Goal: Task Accomplishment & Management: Use online tool/utility

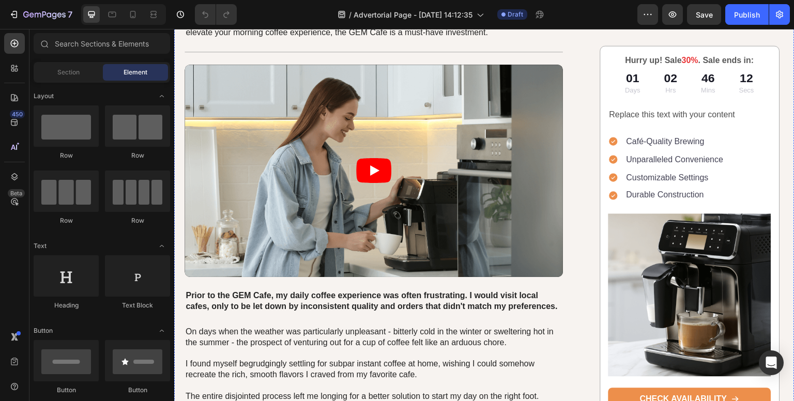
scroll to position [152, 0]
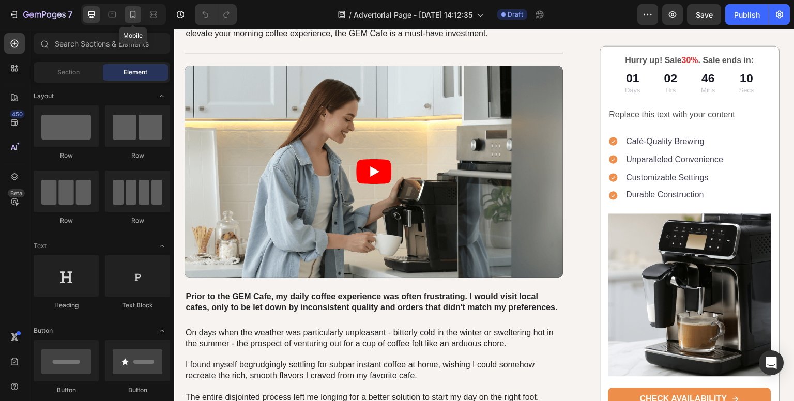
click at [132, 15] on icon at bounding box center [133, 14] width 10 height 10
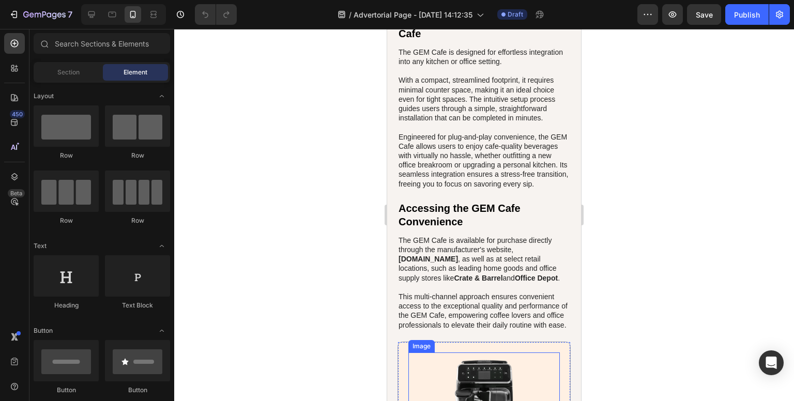
scroll to position [3339, 0]
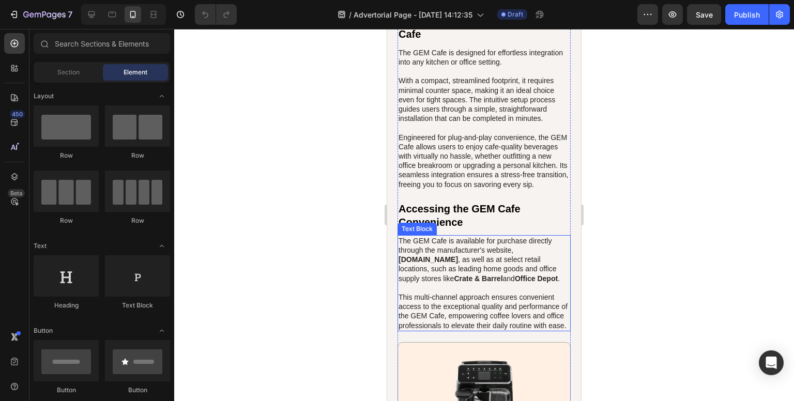
click at [437, 264] on strong "[DOMAIN_NAME]" at bounding box center [427, 259] width 59 height 8
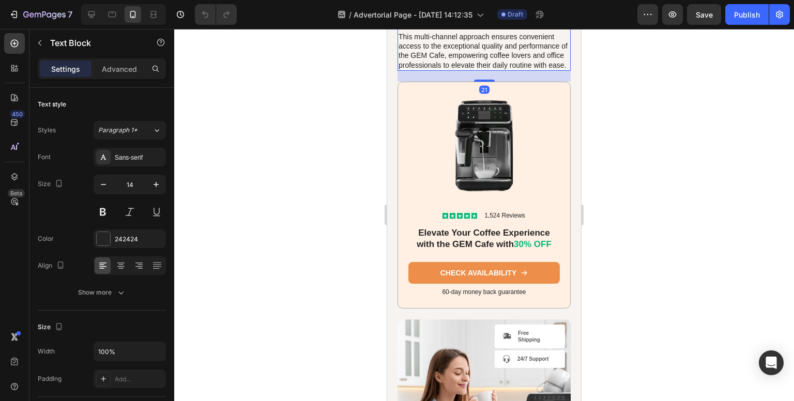
scroll to position [3668, 0]
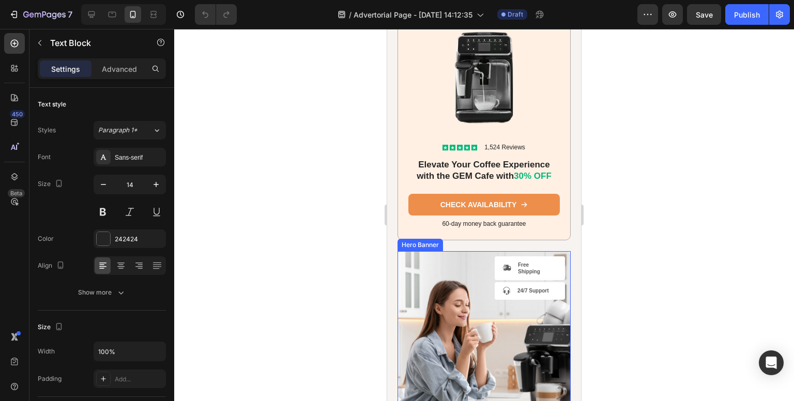
click at [431, 302] on div "Icon Free Shipping Text Block Row Icon 24/7 Support Text Block Row" at bounding box center [484, 278] width 163 height 45
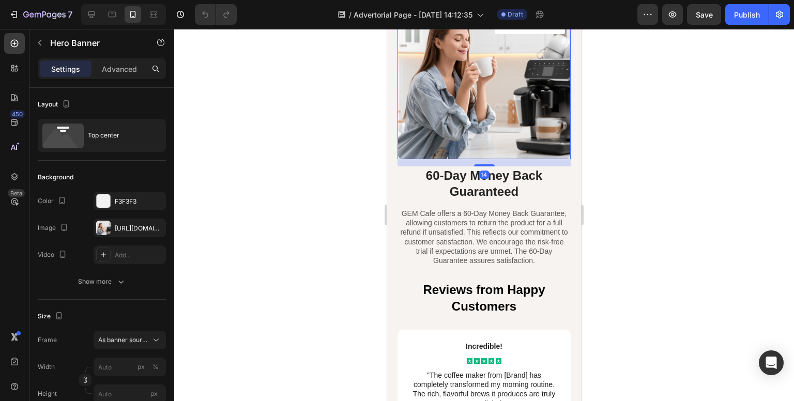
scroll to position [3934, 0]
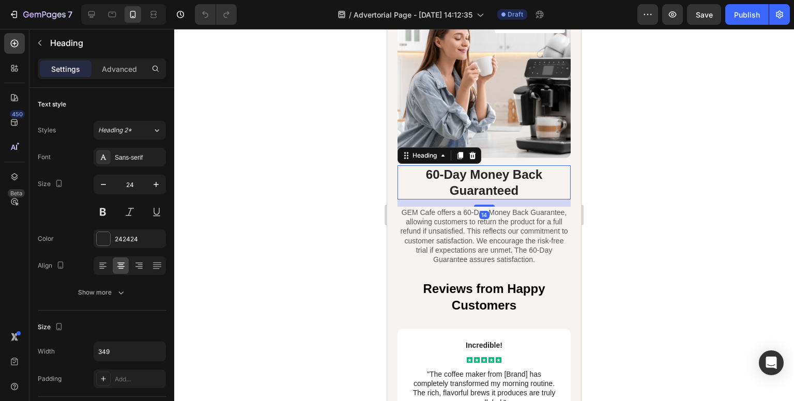
click at [403, 199] on h2 "60-Day Money Back Guaranteed" at bounding box center [483, 182] width 173 height 34
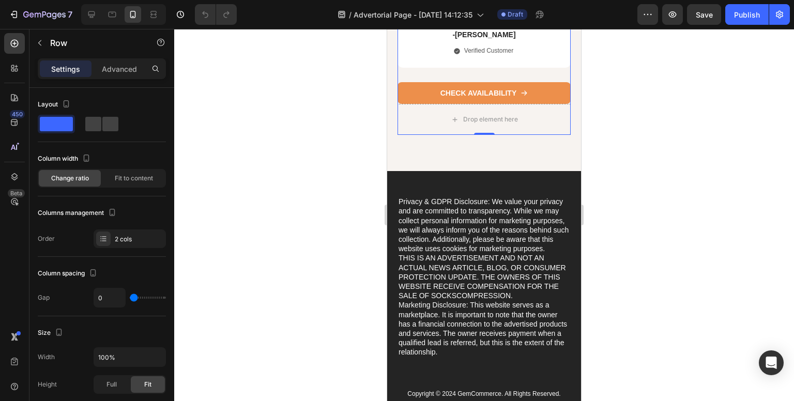
scroll to position [4713, 0]
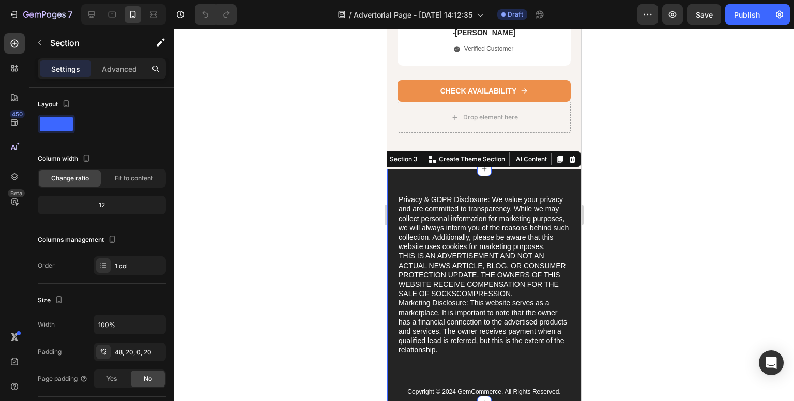
click at [506, 204] on div "Privacy & GDPR Disclosure: We value your privacy and are committed to transpare…" at bounding box center [484, 286] width 194 height 234
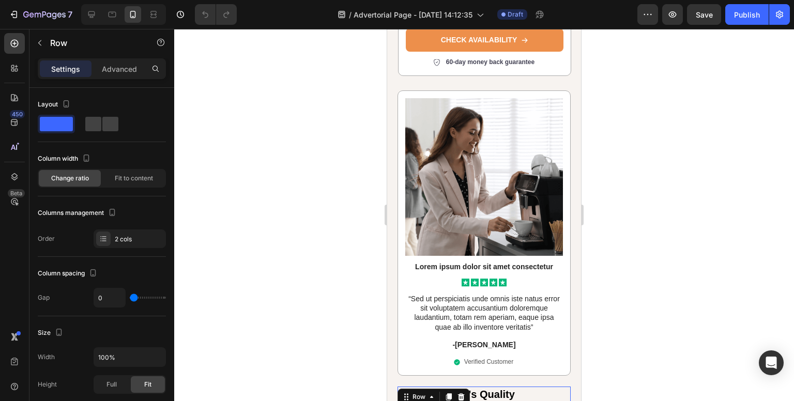
scroll to position [1257, 0]
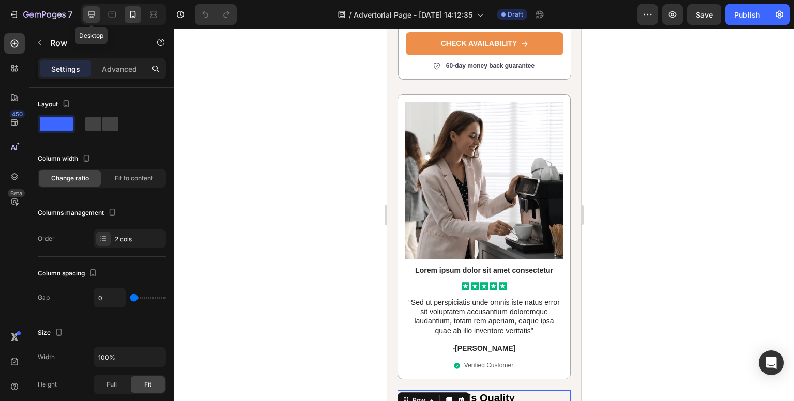
click at [91, 16] on icon at bounding box center [91, 14] width 7 height 7
type input "62"
type input "1200"
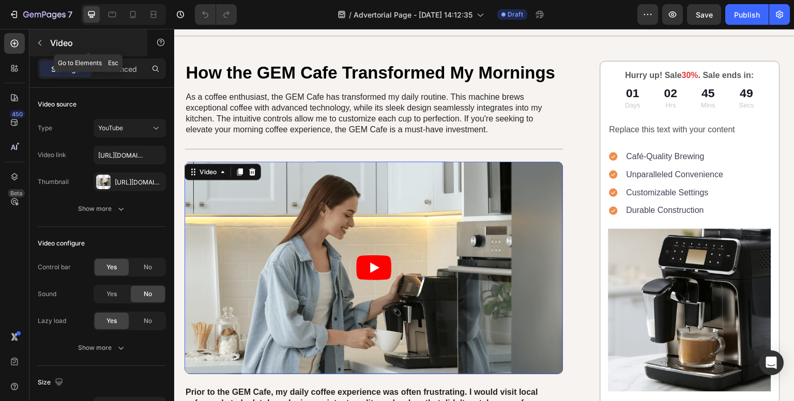
click at [42, 38] on button "button" at bounding box center [40, 43] width 17 height 17
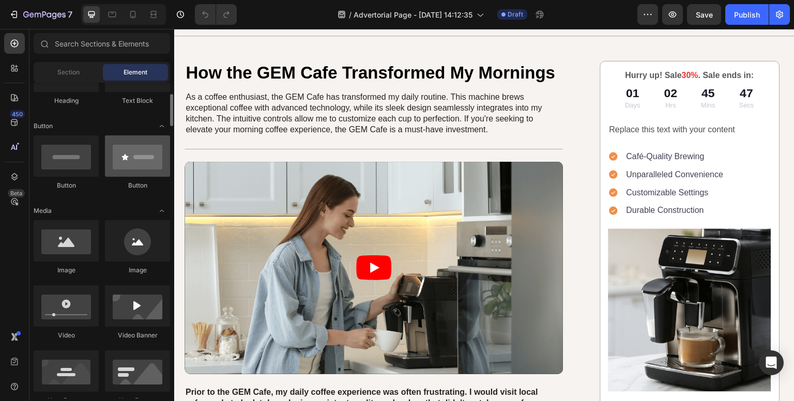
scroll to position [207, 0]
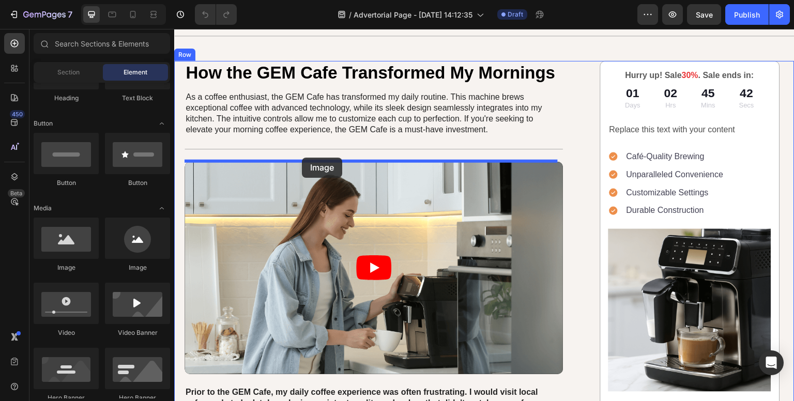
drag, startPoint x: 246, startPoint y: 274, endPoint x: 302, endPoint y: 158, distance: 129.2
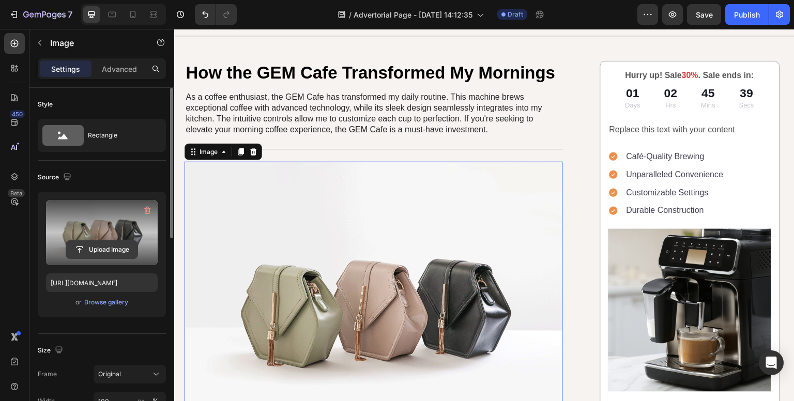
click at [89, 253] on input "file" at bounding box center [101, 250] width 71 height 18
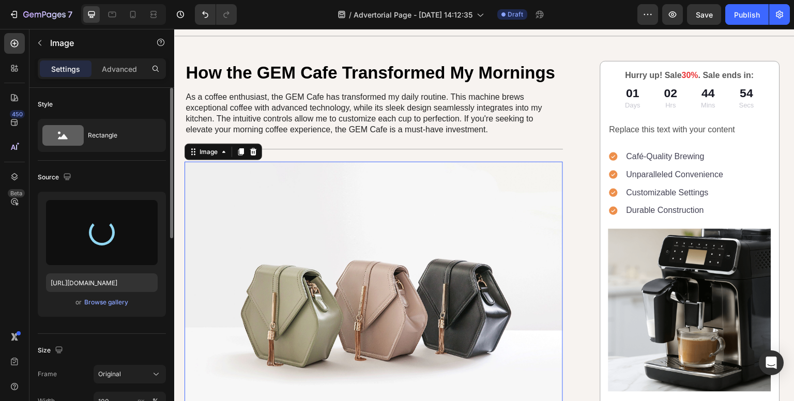
type input "[URL][DOMAIN_NAME]"
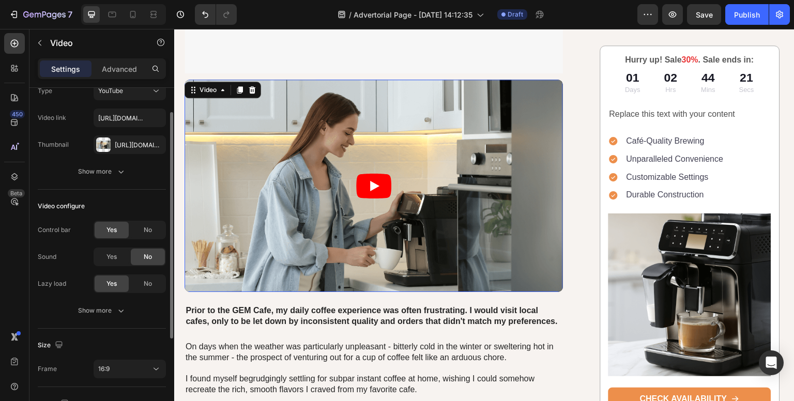
scroll to position [0, 0]
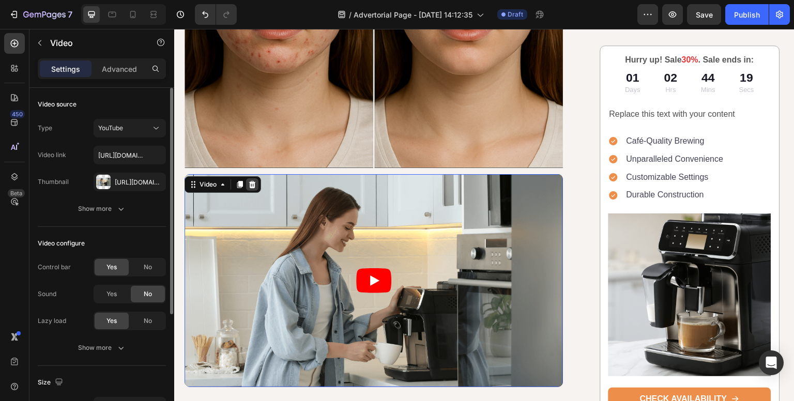
click at [252, 181] on icon at bounding box center [252, 184] width 7 height 7
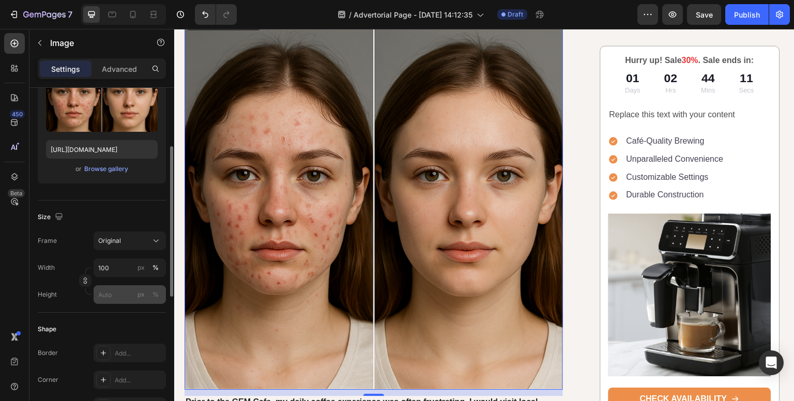
scroll to position [134, 0]
click at [86, 279] on icon "button" at bounding box center [85, 279] width 7 height 7
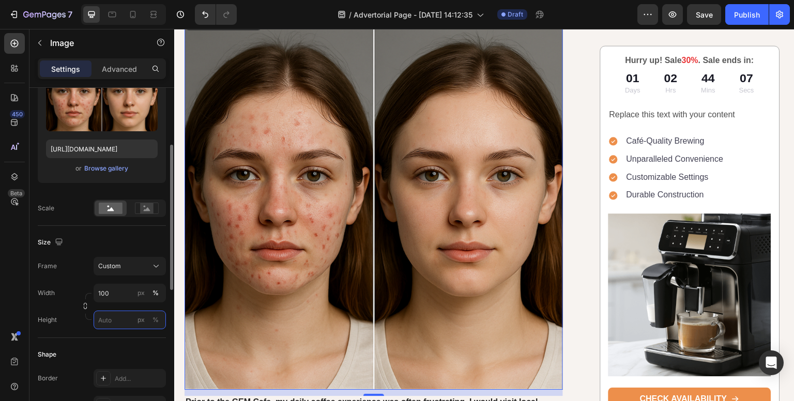
click at [118, 321] on input "px %" at bounding box center [130, 320] width 72 height 19
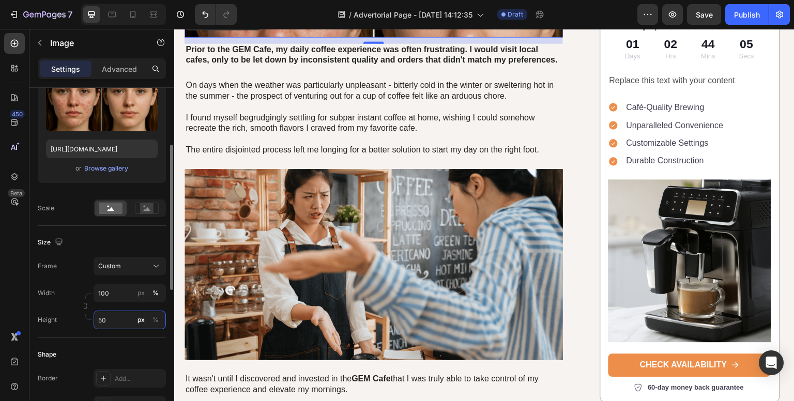
scroll to position [0, 0]
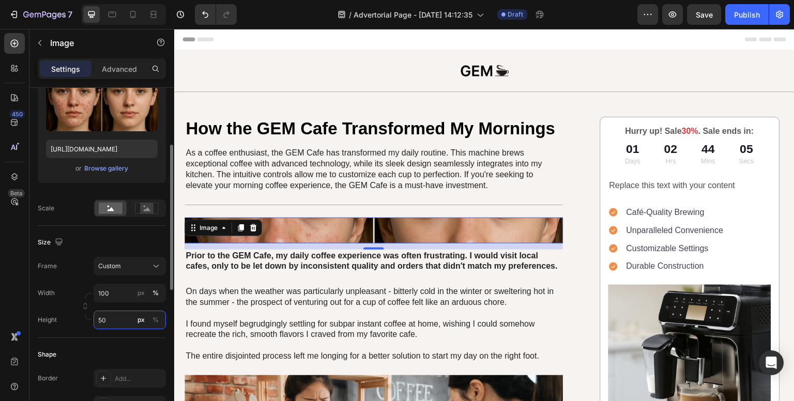
type input "50"
click at [153, 319] on div "%" at bounding box center [155, 319] width 6 height 9
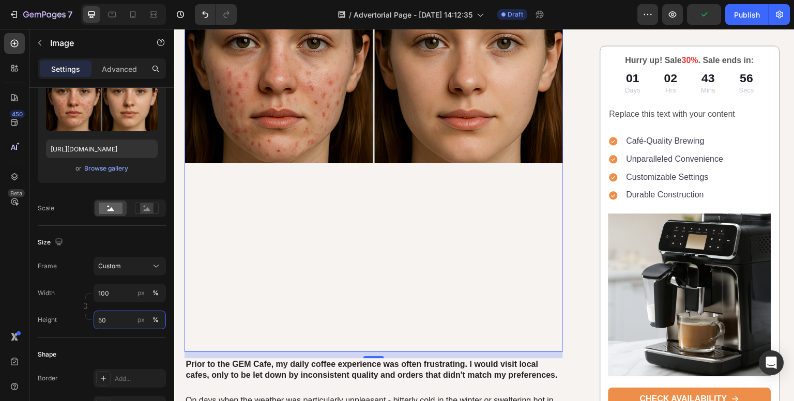
scroll to position [312, 0]
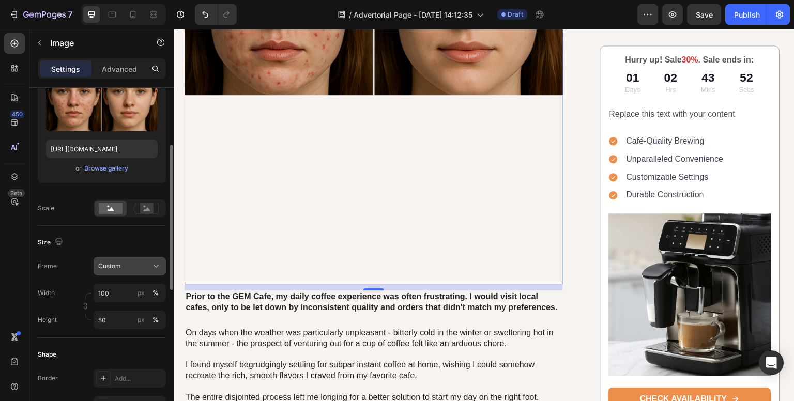
click at [153, 265] on icon at bounding box center [156, 266] width 10 height 10
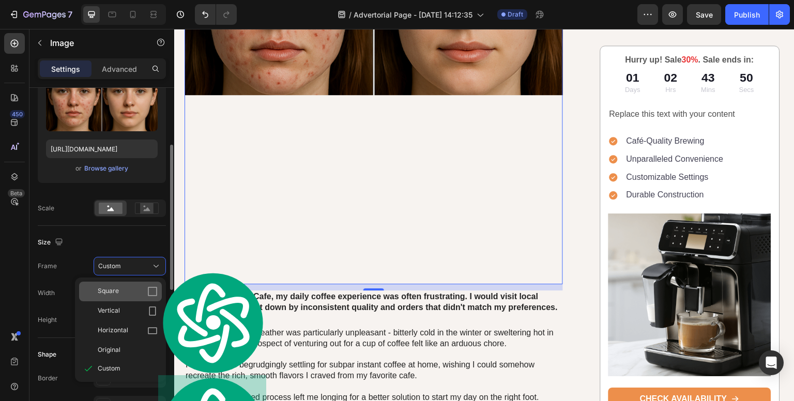
click at [118, 292] on span "Square" at bounding box center [108, 291] width 21 height 10
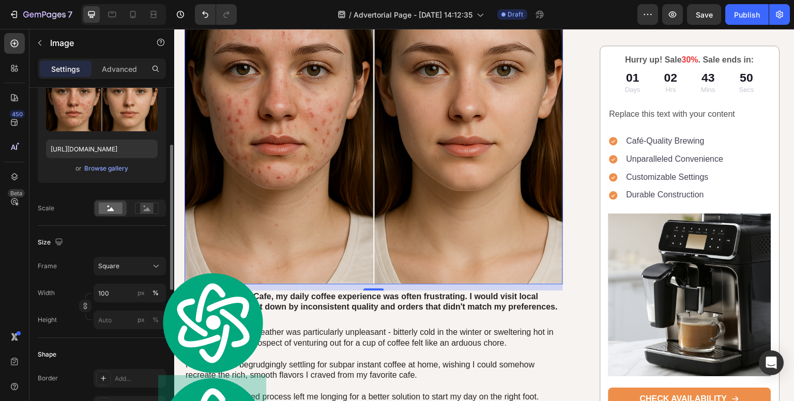
scroll to position [311, 0]
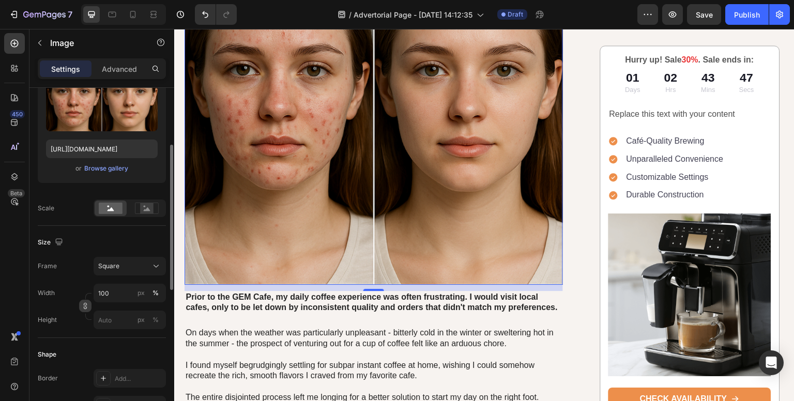
click at [85, 306] on icon "button" at bounding box center [85, 305] width 7 height 7
click at [113, 322] on input "px %" at bounding box center [130, 320] width 72 height 19
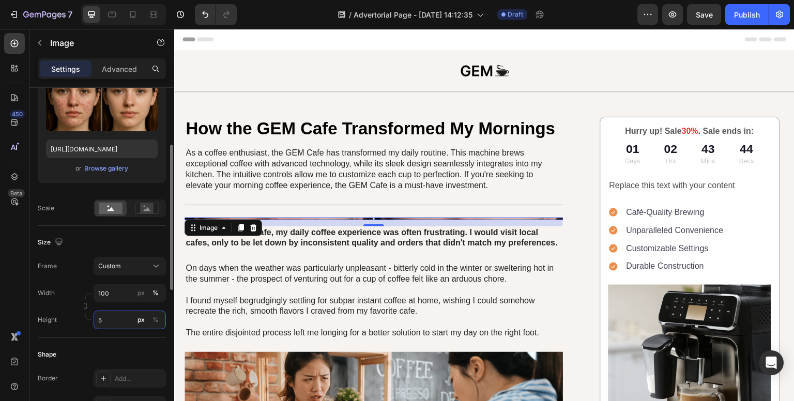
scroll to position [0, 0]
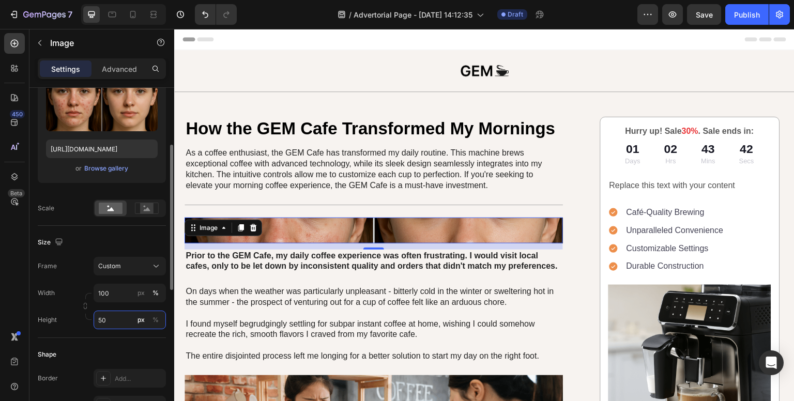
type input "50"
click at [152, 321] on div "%" at bounding box center [155, 319] width 6 height 9
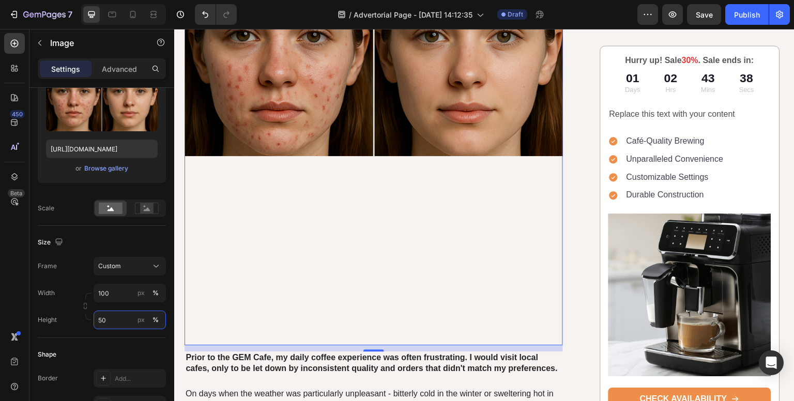
scroll to position [251, 0]
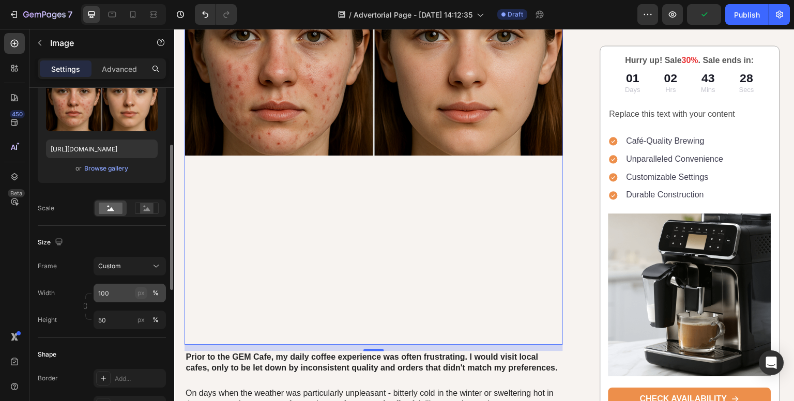
click at [141, 292] on div "px" at bounding box center [140, 292] width 7 height 9
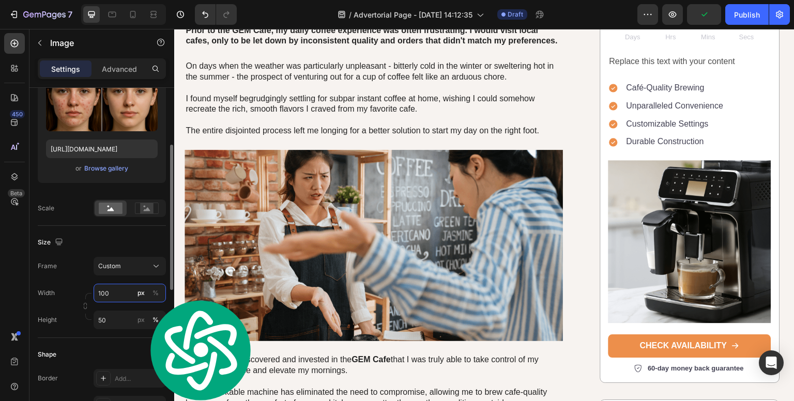
scroll to position [0, 0]
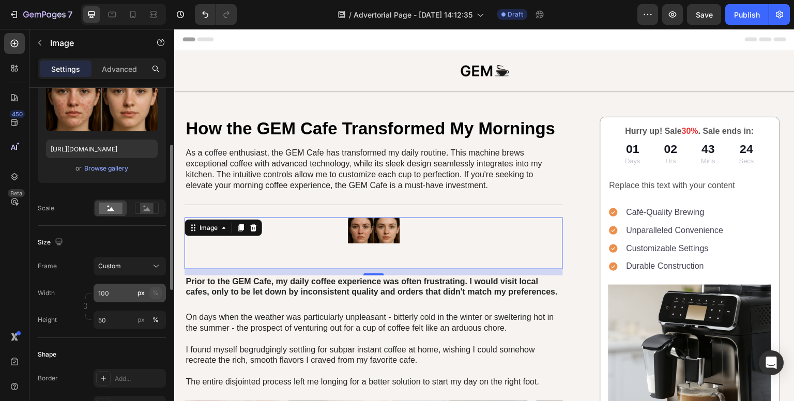
click at [157, 292] on div "%" at bounding box center [155, 292] width 6 height 9
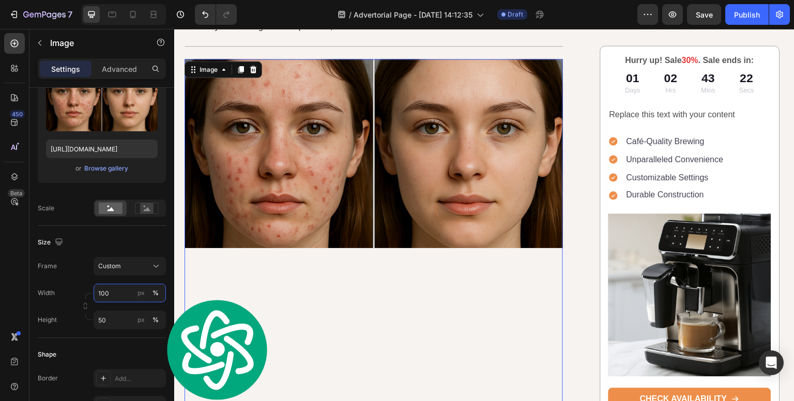
scroll to position [159, 0]
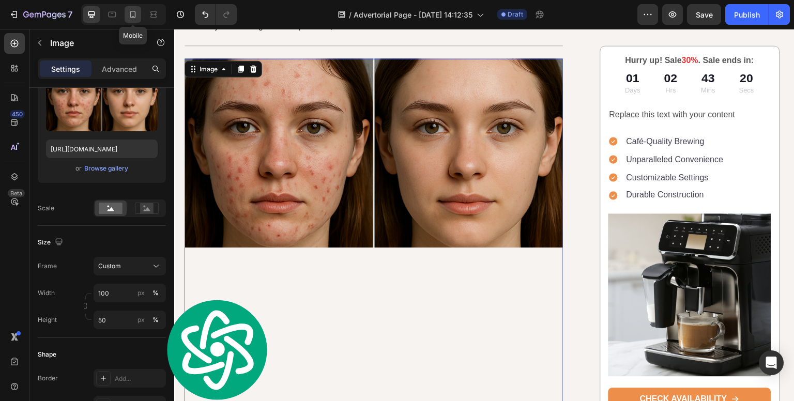
click at [131, 17] on icon at bounding box center [133, 14] width 6 height 7
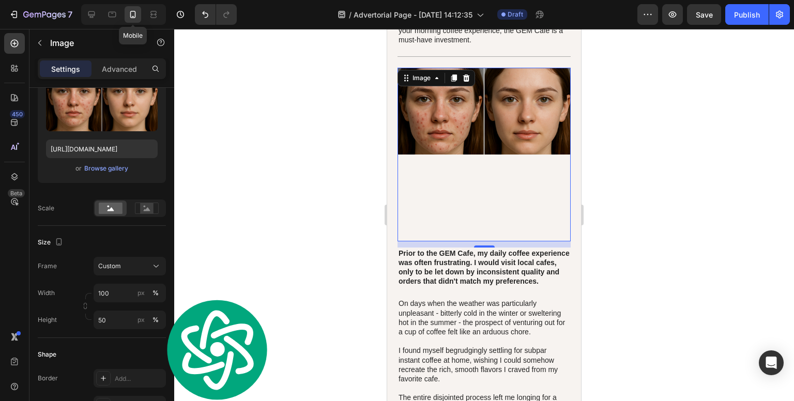
scroll to position [203, 0]
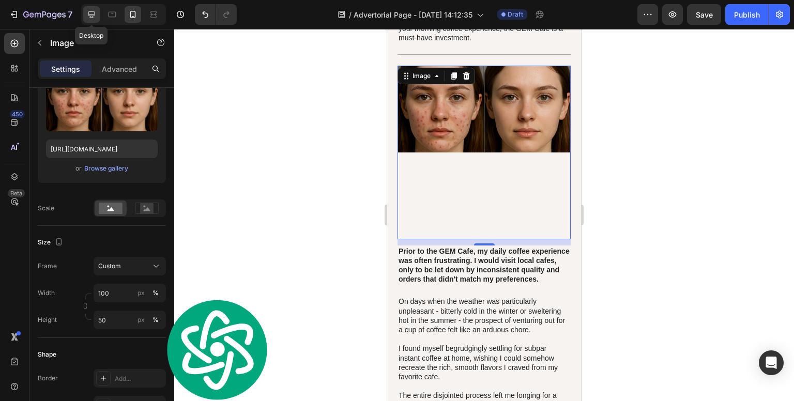
click at [89, 13] on icon at bounding box center [91, 14] width 10 height 10
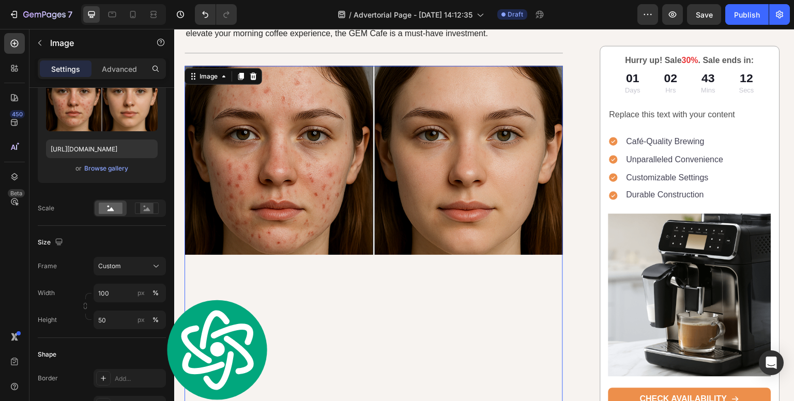
scroll to position [69, 0]
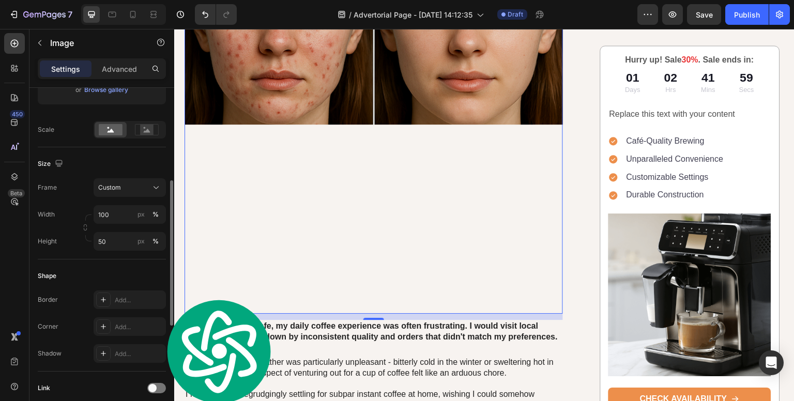
scroll to position [210, 0]
click at [110, 244] on input "50" at bounding box center [130, 244] width 72 height 19
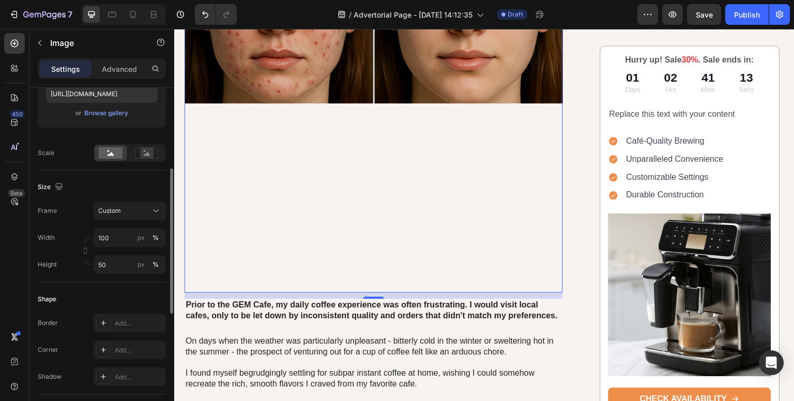
scroll to position [191, 0]
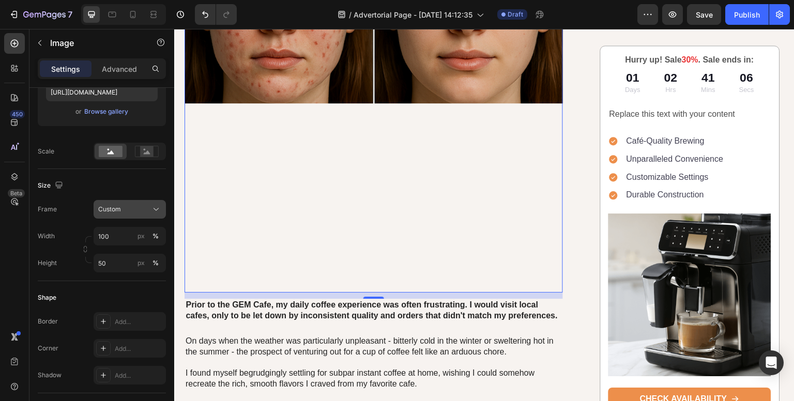
click at [156, 207] on icon at bounding box center [156, 209] width 10 height 10
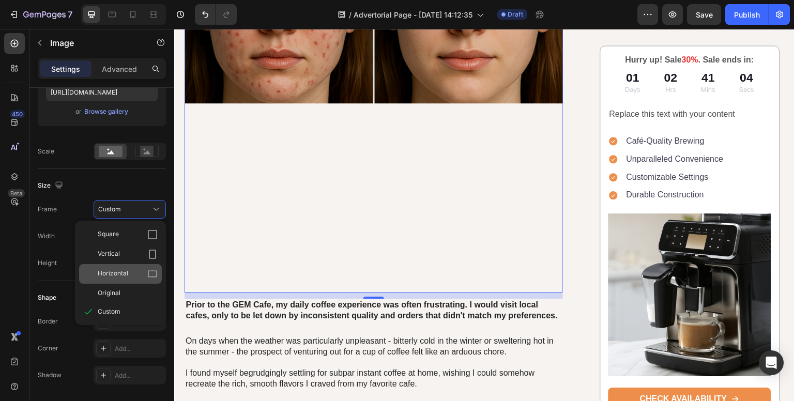
click at [138, 269] on div "Horizontal" at bounding box center [128, 274] width 60 height 10
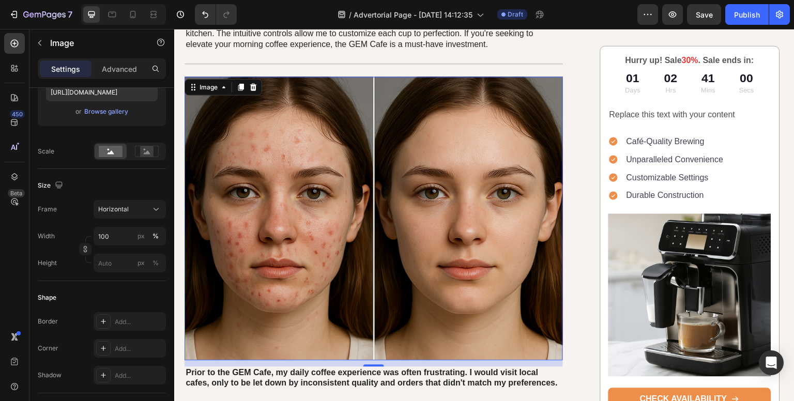
scroll to position [142, 0]
click at [134, 13] on icon at bounding box center [133, 14] width 6 height 7
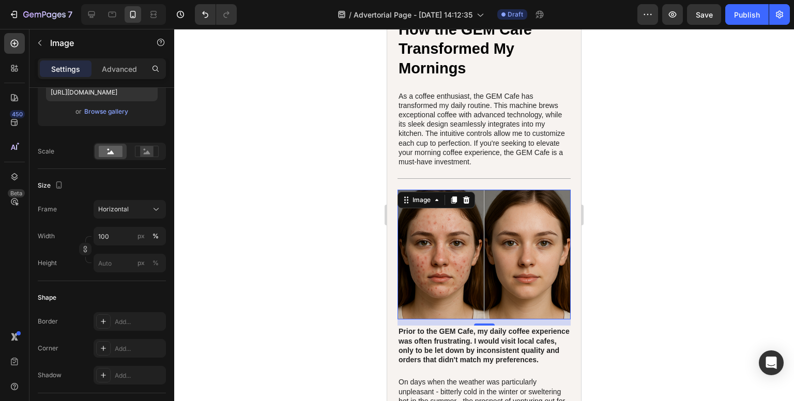
scroll to position [79, 0]
click at [92, 15] on icon at bounding box center [91, 14] width 10 height 10
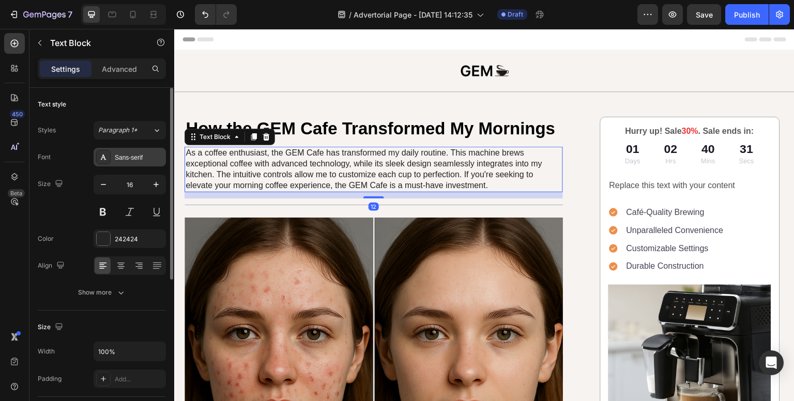
click at [123, 159] on div "Sans-serif" at bounding box center [139, 157] width 49 height 9
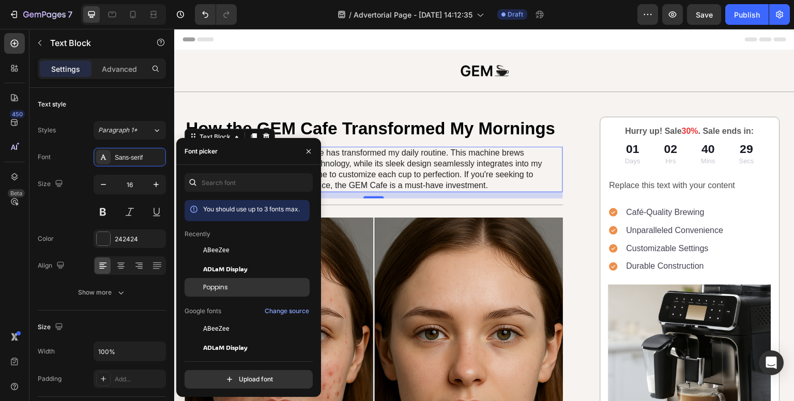
click at [221, 289] on span "Poppins" at bounding box center [215, 287] width 25 height 9
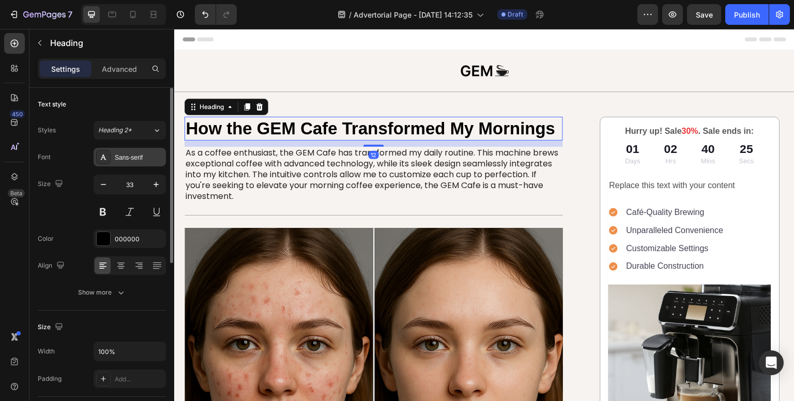
click at [130, 156] on div "Sans-serif" at bounding box center [139, 157] width 49 height 9
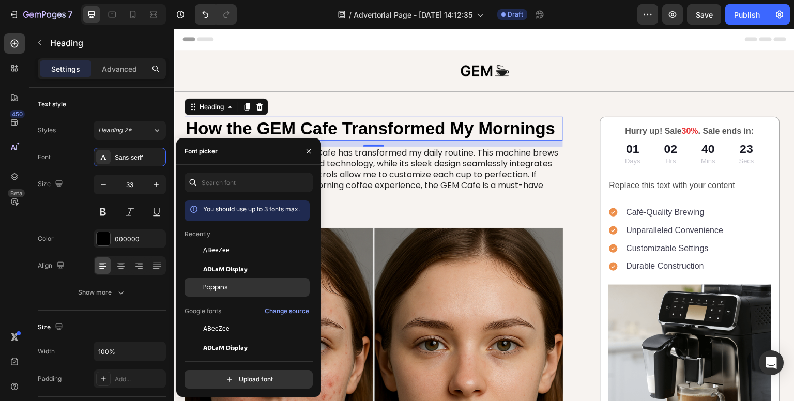
click at [226, 285] on span "Poppins" at bounding box center [215, 287] width 25 height 9
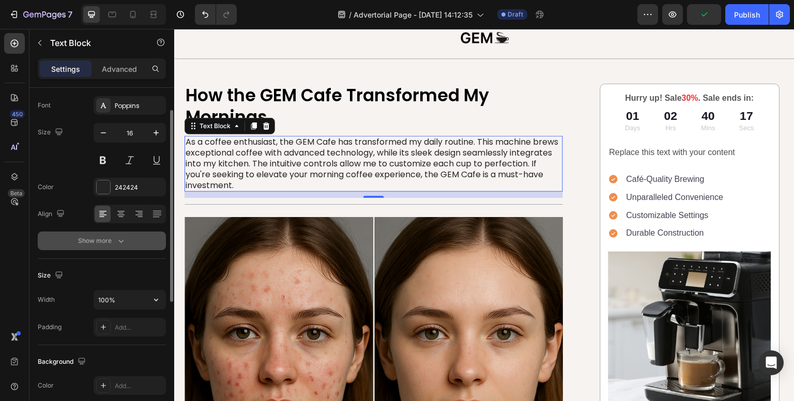
scroll to position [56, 0]
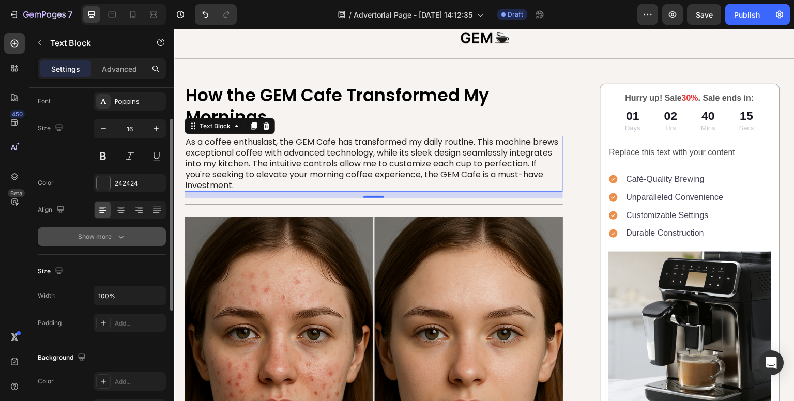
click at [120, 238] on icon "button" at bounding box center [121, 236] width 10 height 10
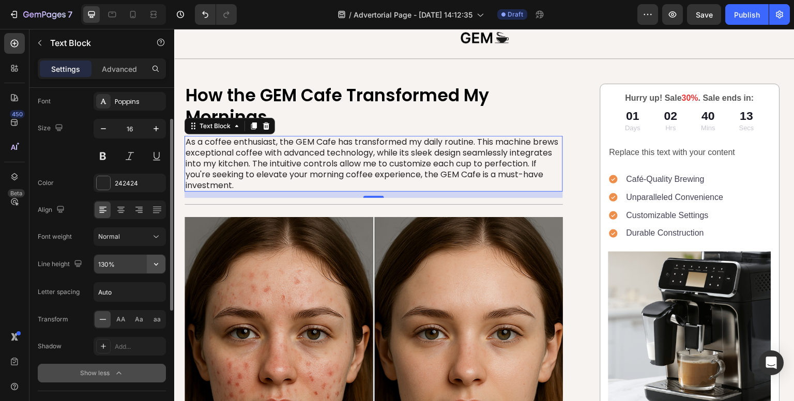
click at [156, 263] on icon "button" at bounding box center [156, 264] width 10 height 10
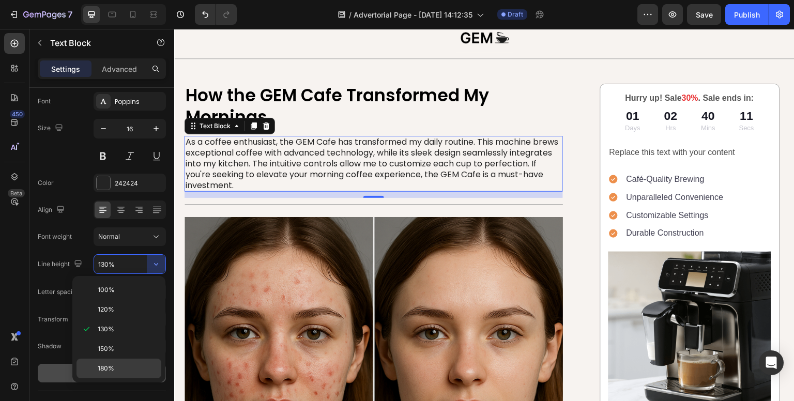
click at [110, 364] on span "180%" at bounding box center [106, 368] width 17 height 9
type input "180%"
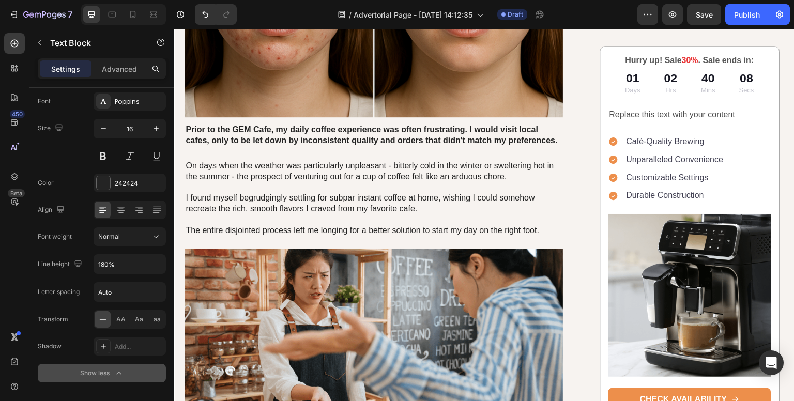
scroll to position [449, 0]
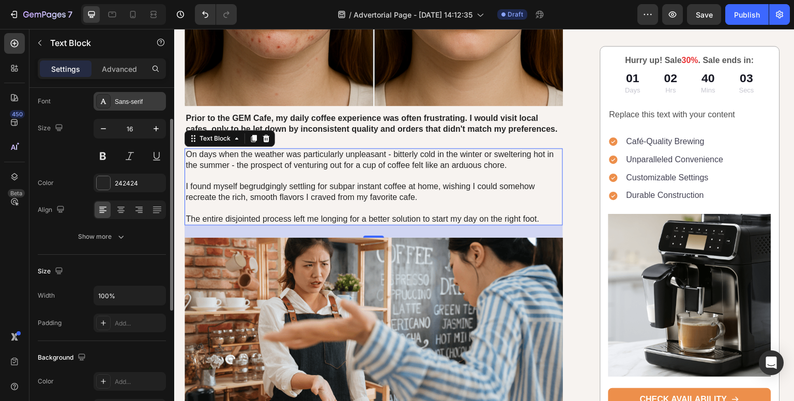
click at [138, 103] on div "Sans-serif" at bounding box center [139, 101] width 49 height 9
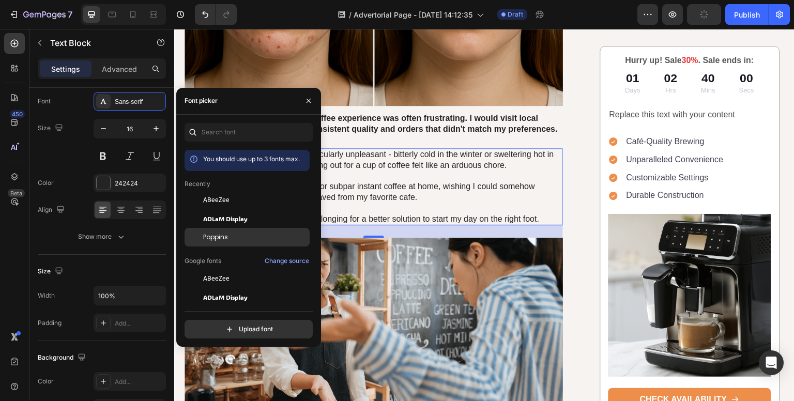
click at [221, 238] on span "Poppins" at bounding box center [215, 237] width 25 height 9
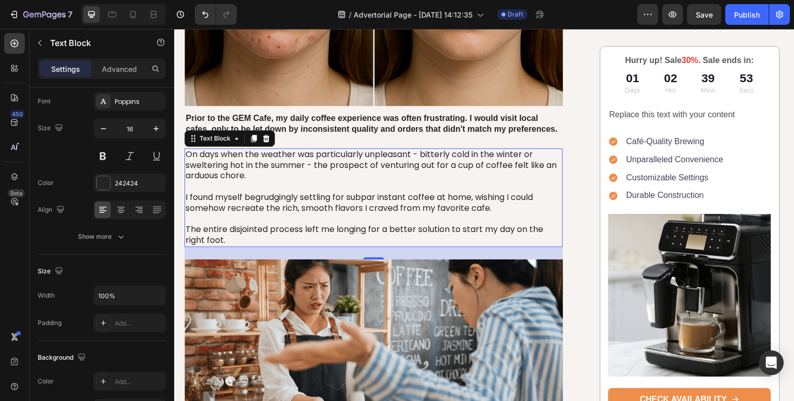
click at [266, 242] on p "On days when the weather was particularly unpleasant - bitterly cold in the win…" at bounding box center [374, 197] width 376 height 97
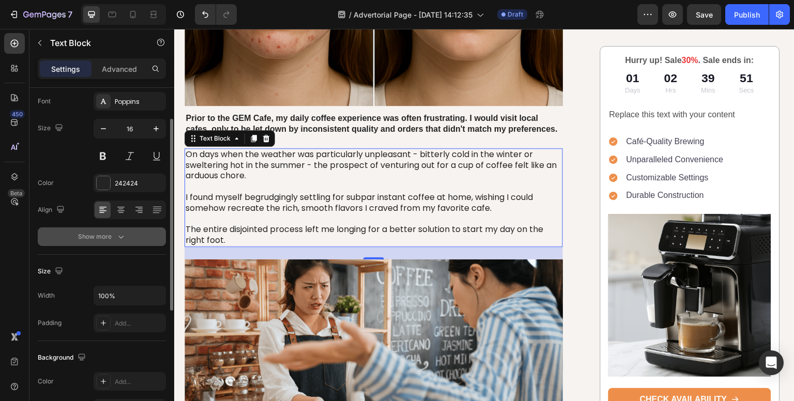
click at [105, 235] on div "Show more" at bounding box center [102, 236] width 48 height 10
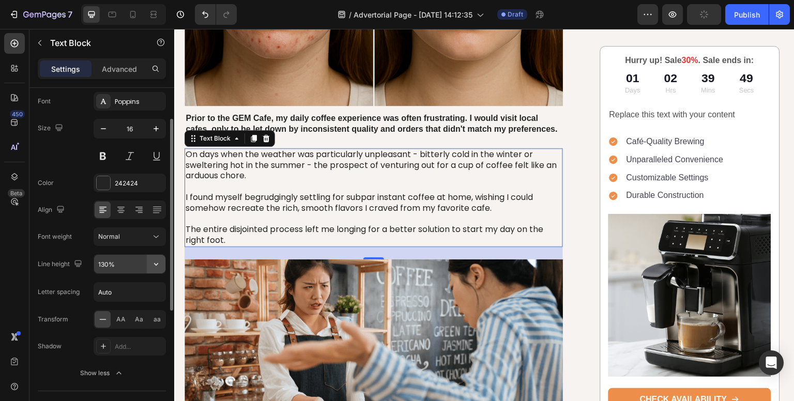
click at [160, 266] on icon "button" at bounding box center [156, 264] width 10 height 10
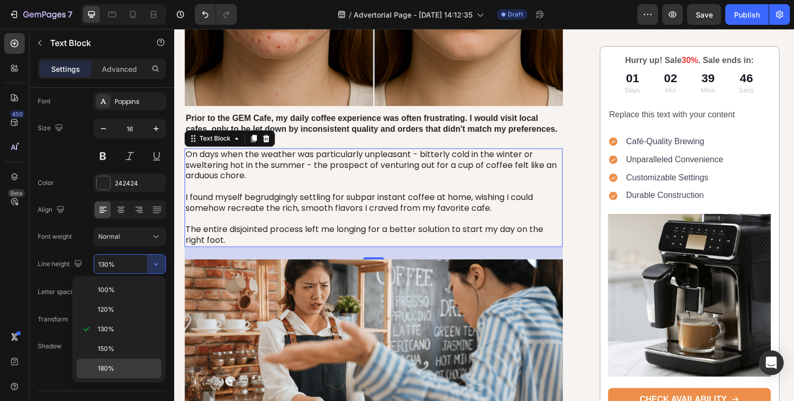
click at [107, 366] on span "180%" at bounding box center [106, 368] width 17 height 9
type input "180%"
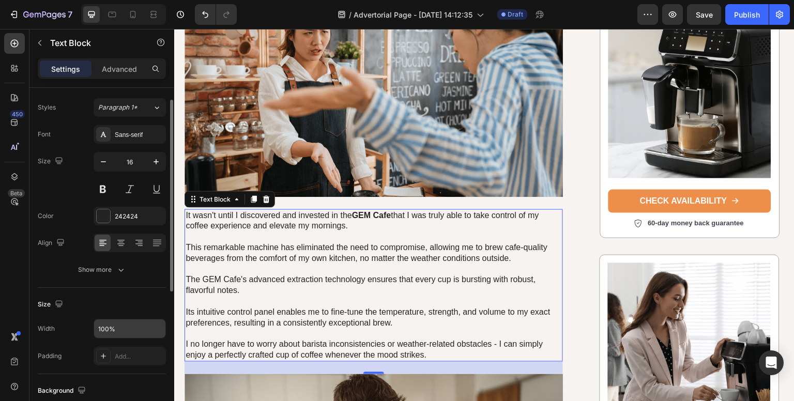
scroll to position [22, 0]
click at [148, 138] on div "Sans-serif" at bounding box center [139, 135] width 49 height 9
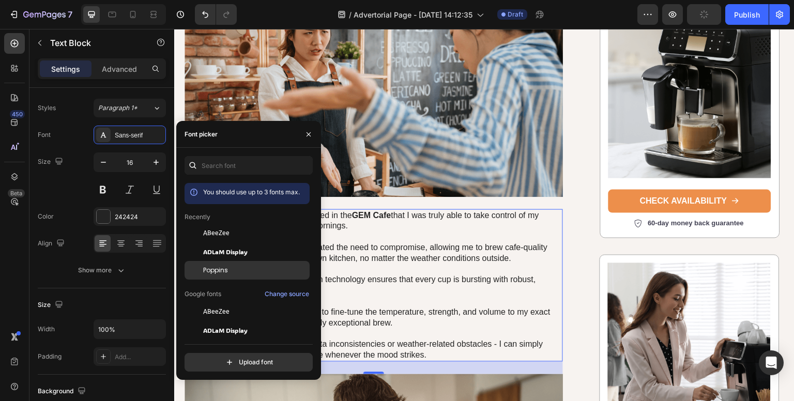
click at [222, 271] on span "Poppins" at bounding box center [215, 270] width 25 height 9
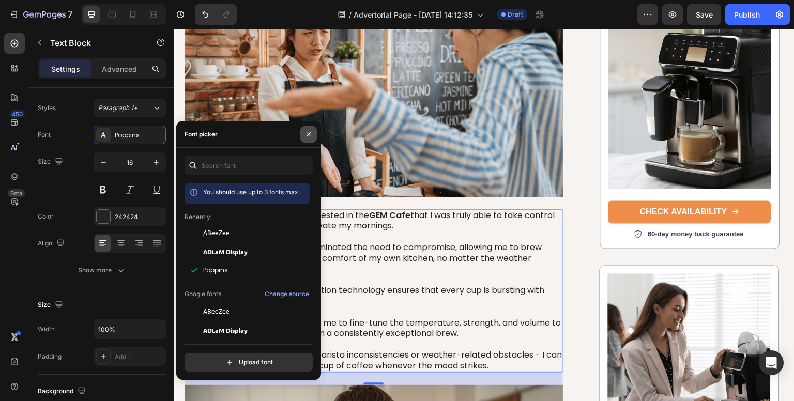
click at [308, 134] on icon "button" at bounding box center [308, 134] width 4 height 4
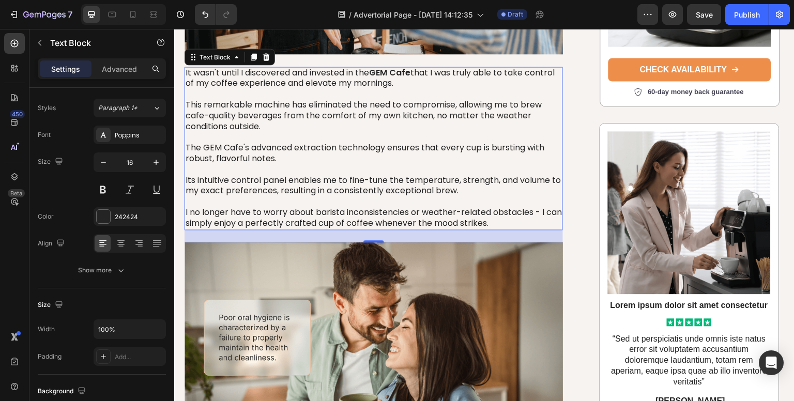
scroll to position [884, 0]
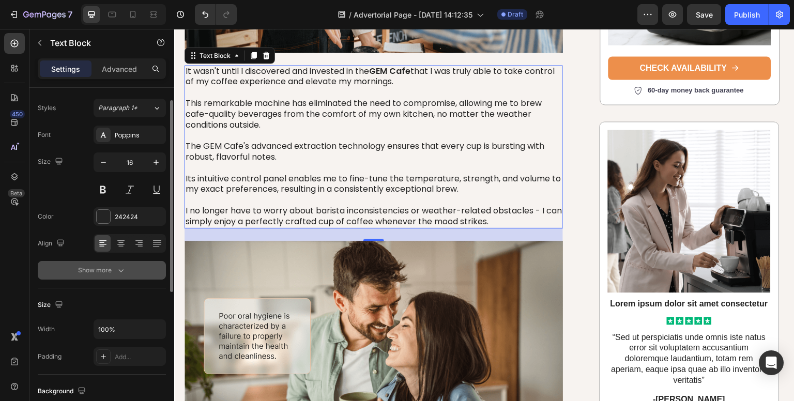
click at [119, 269] on icon "button" at bounding box center [121, 270] width 10 height 10
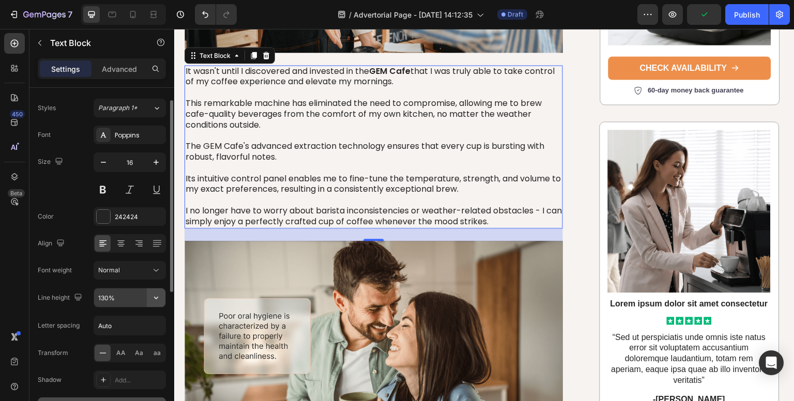
click at [154, 298] on icon "button" at bounding box center [156, 297] width 10 height 10
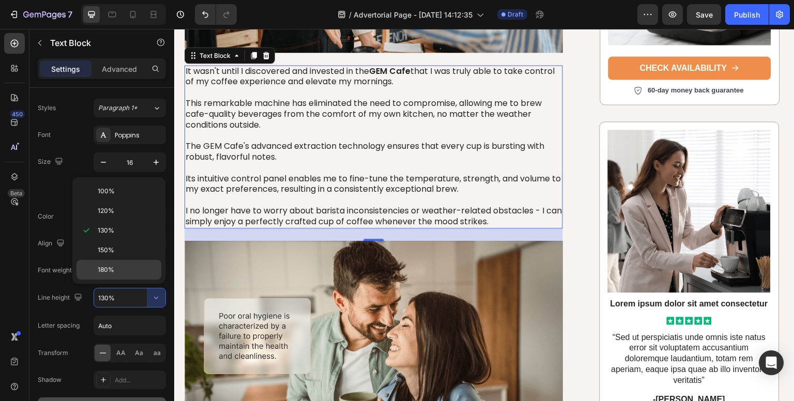
click at [129, 268] on p "180%" at bounding box center [127, 269] width 59 height 9
type input "180%"
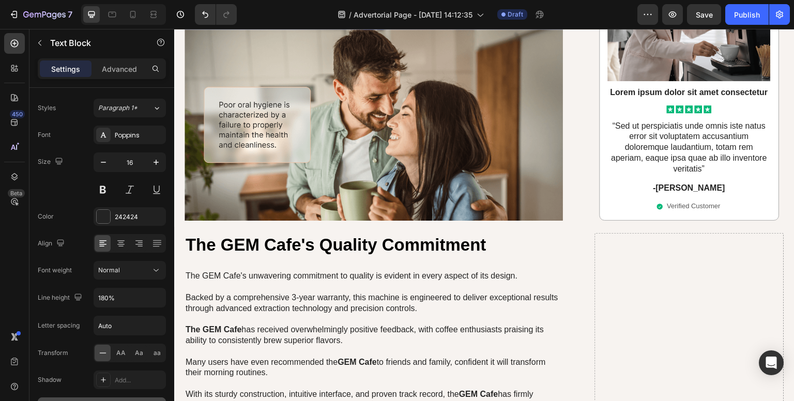
scroll to position [1241, 0]
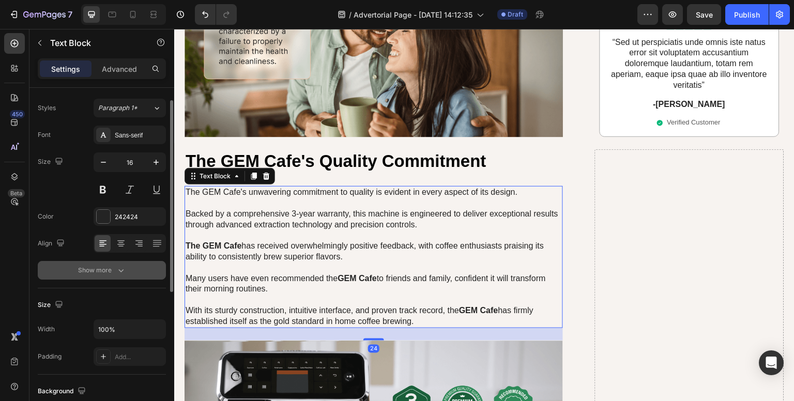
click at [122, 273] on icon "button" at bounding box center [121, 270] width 10 height 10
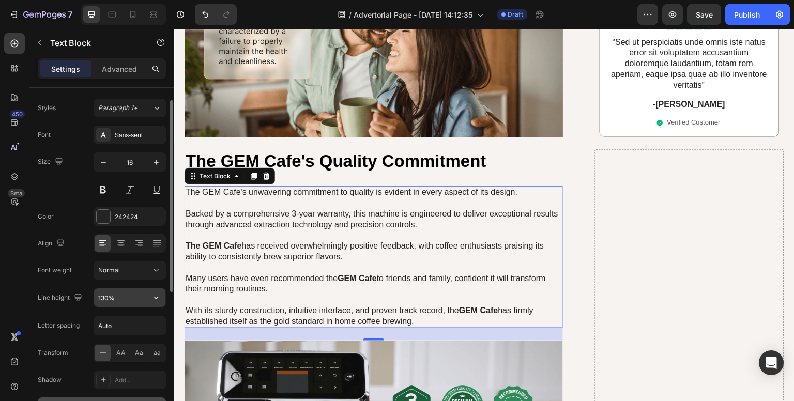
type textarea "130"
click at [144, 297] on input "130%" at bounding box center [129, 297] width 71 height 19
click at [155, 297] on icon "button" at bounding box center [156, 298] width 4 height 3
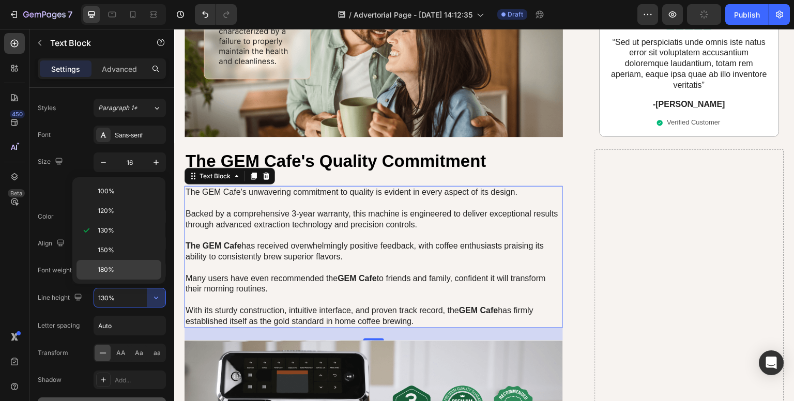
click at [118, 263] on div "180%" at bounding box center [118, 270] width 85 height 20
type input "180%"
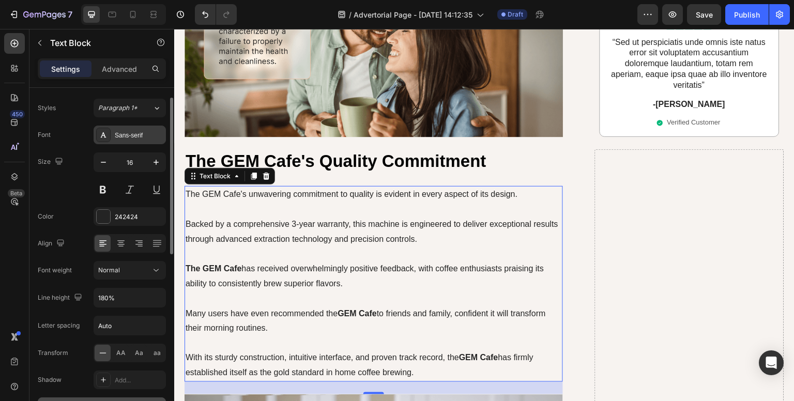
click at [141, 132] on div "Sans-serif" at bounding box center [139, 135] width 49 height 9
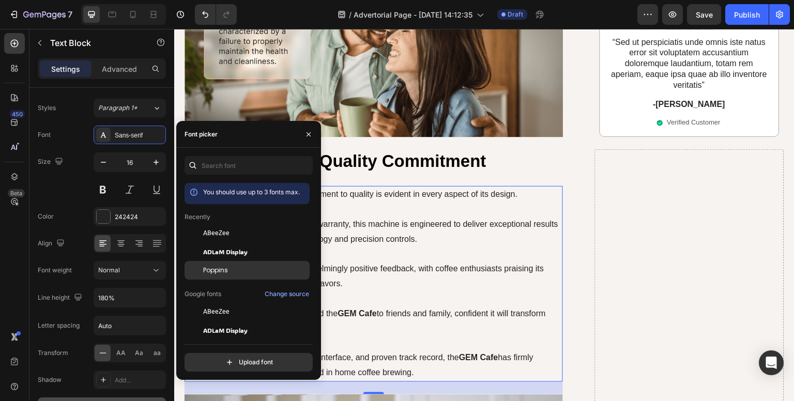
click at [213, 270] on span "Poppins" at bounding box center [215, 270] width 25 height 9
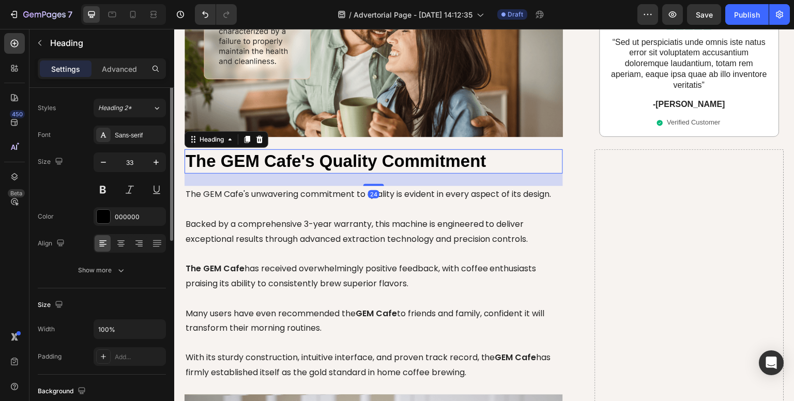
scroll to position [0, 0]
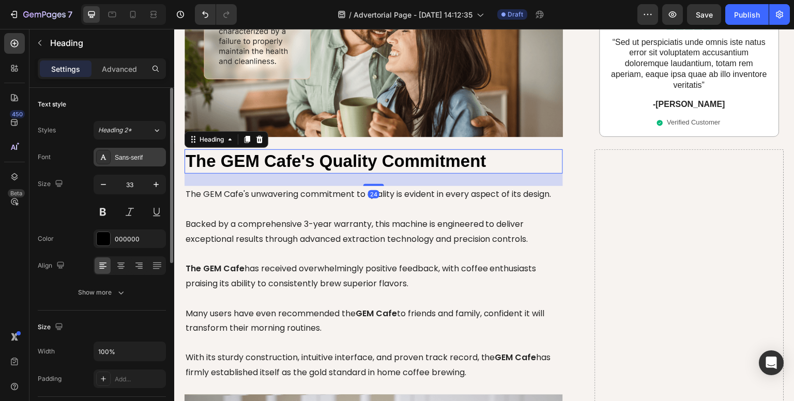
click at [150, 158] on div "Sans-serif" at bounding box center [139, 157] width 49 height 9
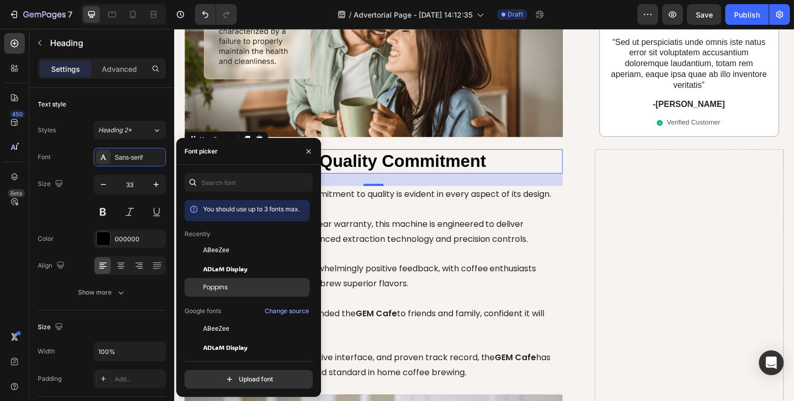
click at [214, 288] on span "Poppins" at bounding box center [215, 287] width 25 height 9
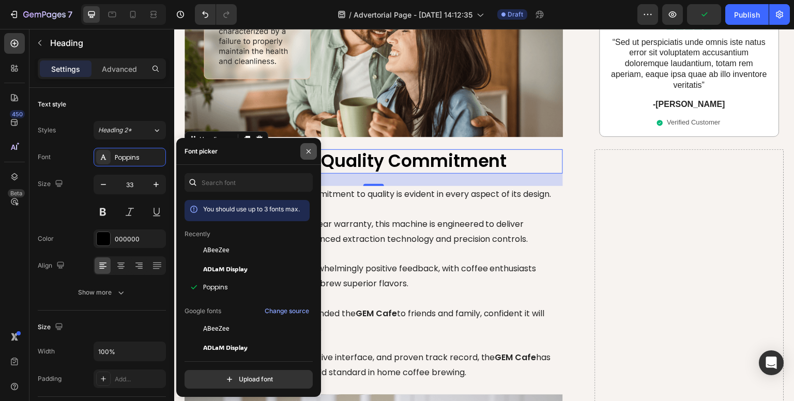
click at [306, 155] on icon "button" at bounding box center [308, 151] width 8 height 8
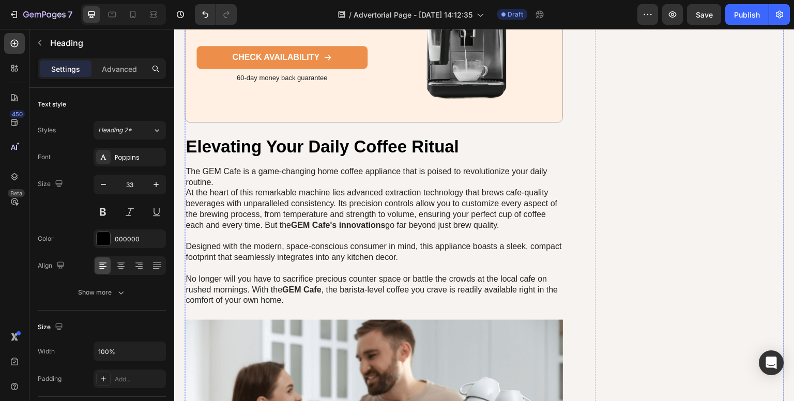
scroll to position [1968, 0]
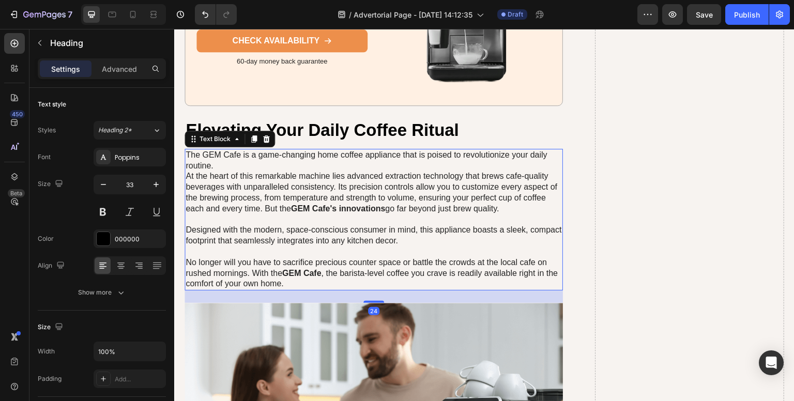
click at [269, 181] on p "The GEM Cafe is a game-changing home coffee appliance that is poised to revolut…" at bounding box center [374, 220] width 376 height 140
click at [136, 160] on div "Sans-serif" at bounding box center [139, 157] width 49 height 9
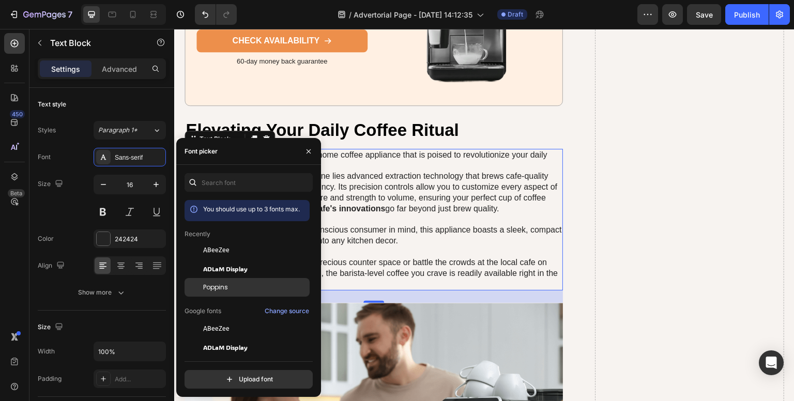
click at [217, 290] on span "Poppins" at bounding box center [215, 287] width 25 height 9
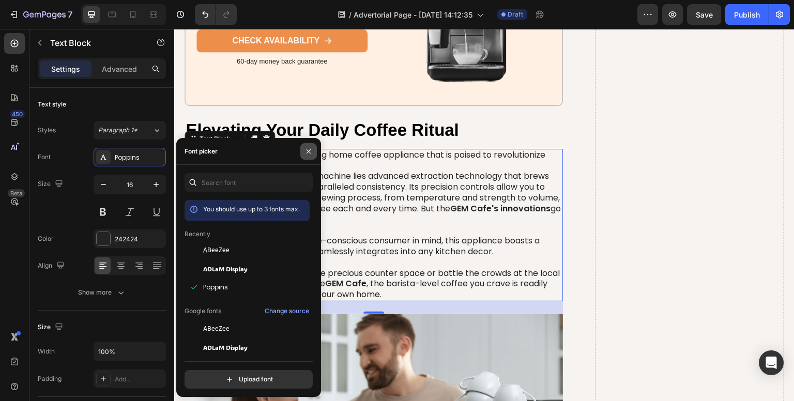
click at [306, 152] on icon "button" at bounding box center [308, 151] width 4 height 4
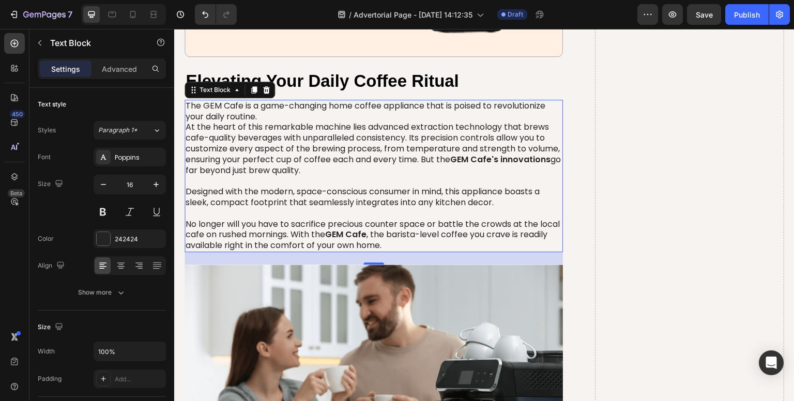
scroll to position [2017, 0]
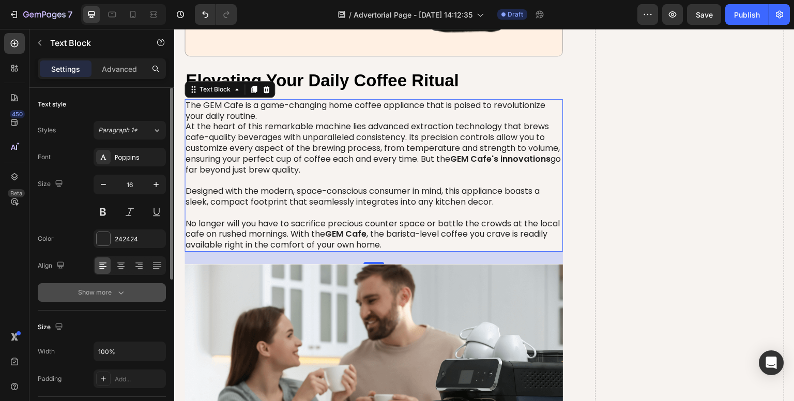
click at [123, 298] on button "Show more" at bounding box center [102, 292] width 128 height 19
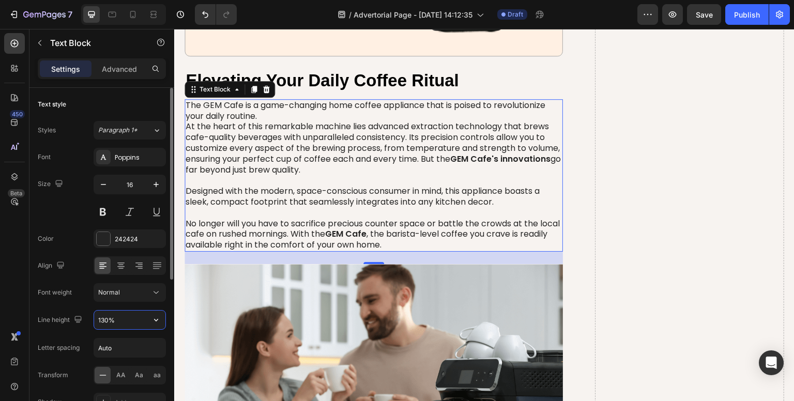
click at [140, 323] on input "130%" at bounding box center [129, 320] width 71 height 19
click at [156, 316] on icon "button" at bounding box center [156, 320] width 10 height 10
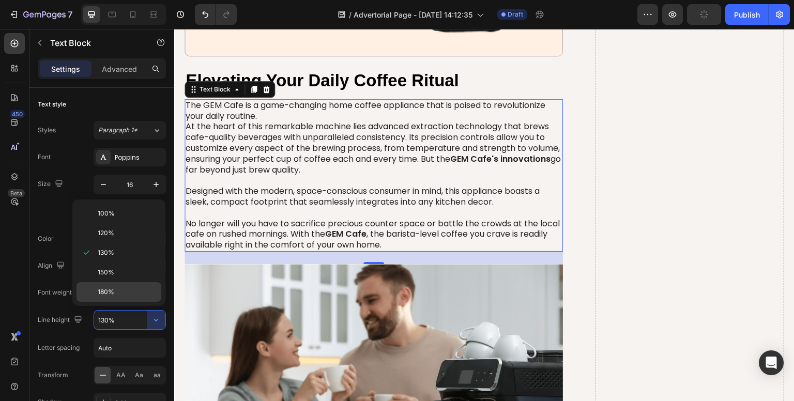
click at [115, 287] on p "180%" at bounding box center [127, 291] width 59 height 9
type input "180%"
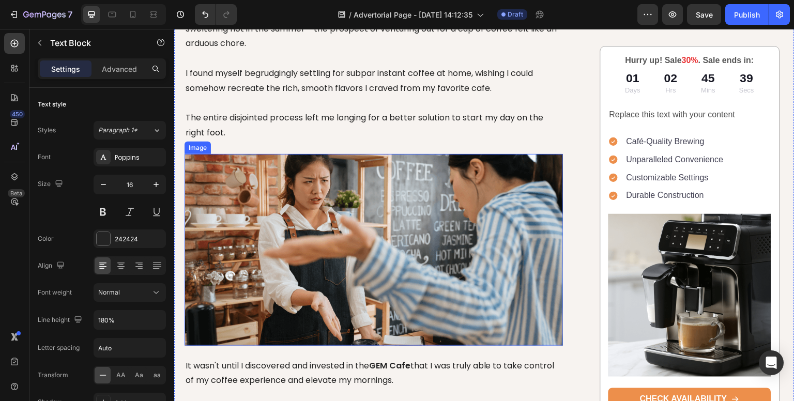
scroll to position [603, 0]
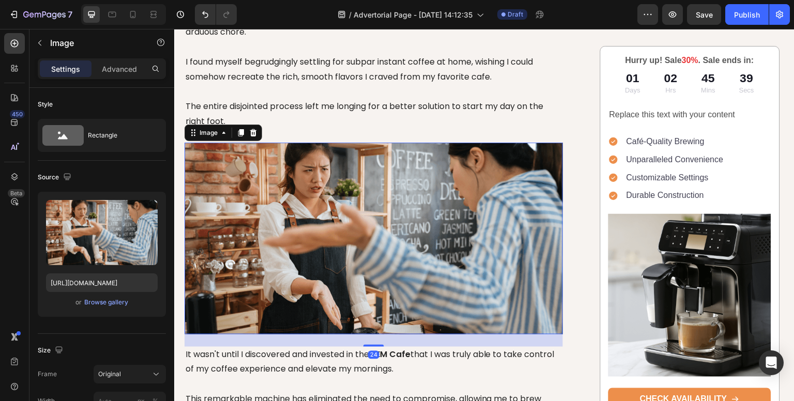
click at [307, 202] on img at bounding box center [373, 239] width 378 height 192
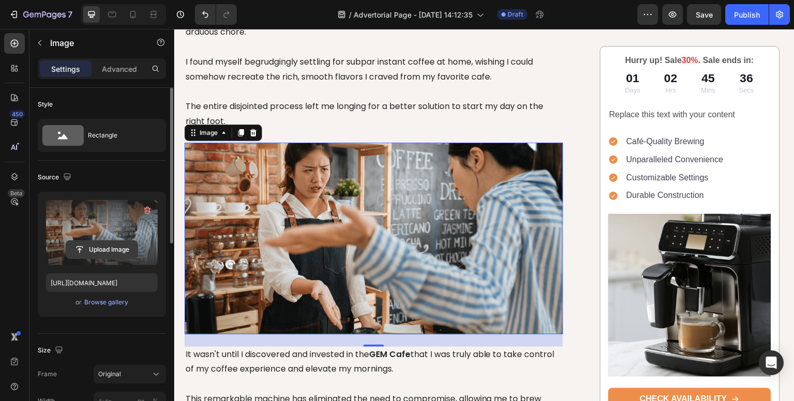
click at [100, 243] on input "file" at bounding box center [101, 250] width 71 height 18
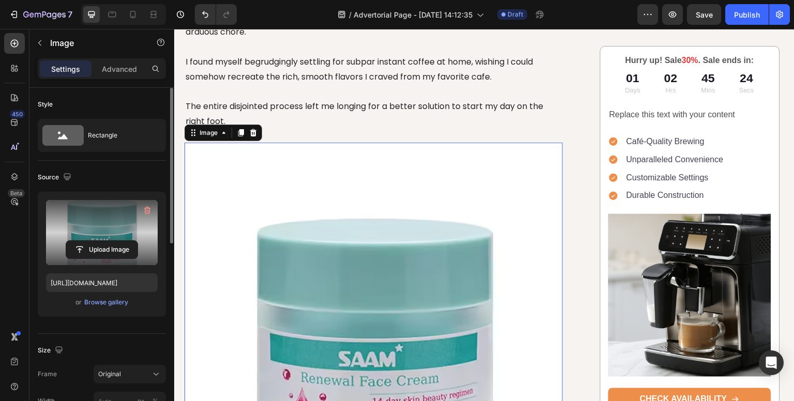
type input "[URL][DOMAIN_NAME]"
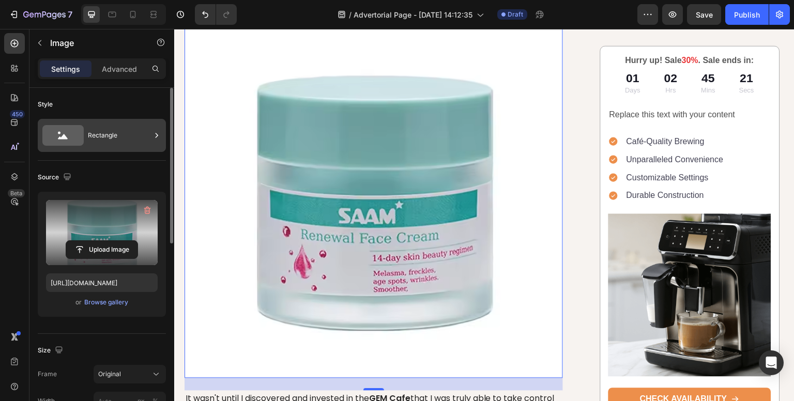
click at [143, 137] on div "Rectangle" at bounding box center [119, 135] width 63 height 24
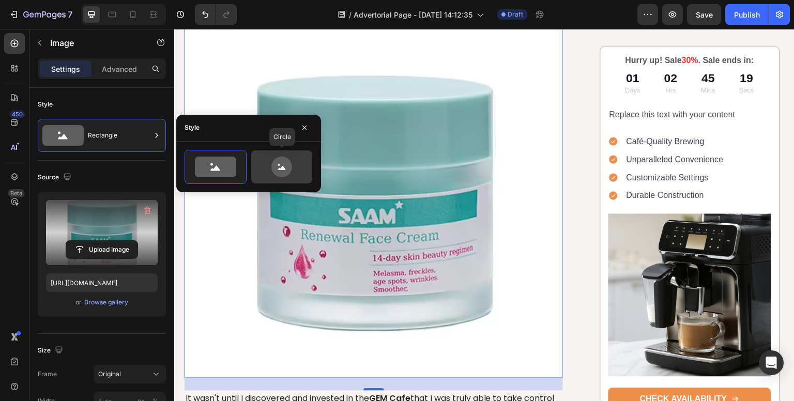
click at [286, 175] on icon at bounding box center [281, 167] width 21 height 21
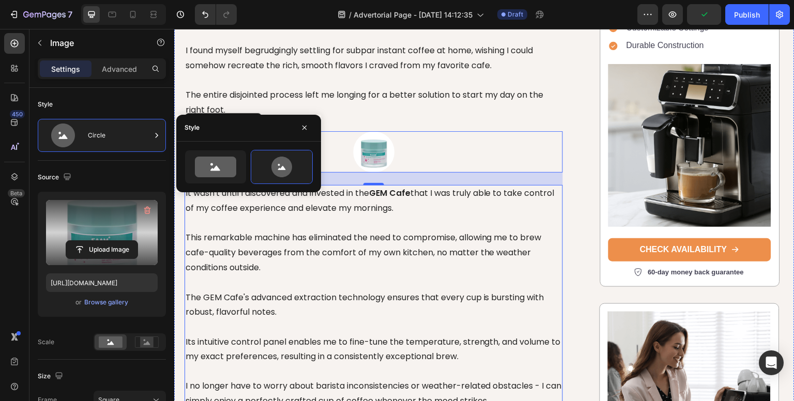
scroll to position [614, 0]
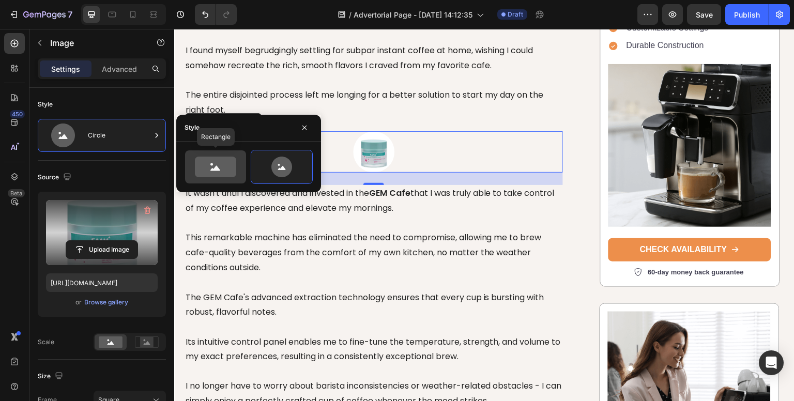
click at [215, 162] on icon at bounding box center [215, 167] width 41 height 21
type input "100"
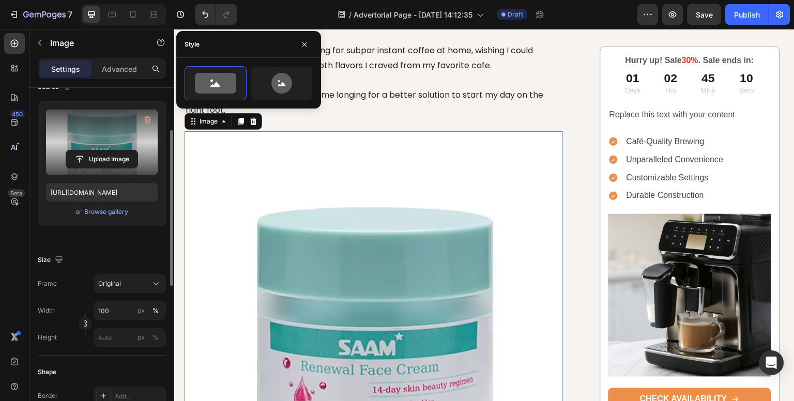
scroll to position [94, 0]
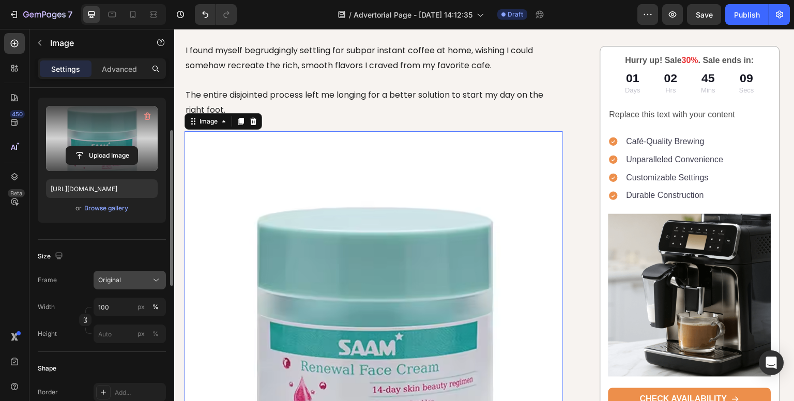
click at [152, 279] on icon at bounding box center [156, 280] width 10 height 10
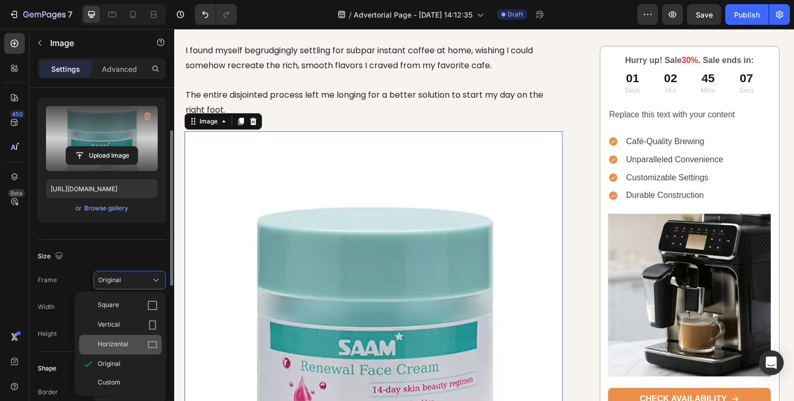
click at [129, 341] on div "Horizontal" at bounding box center [128, 344] width 60 height 10
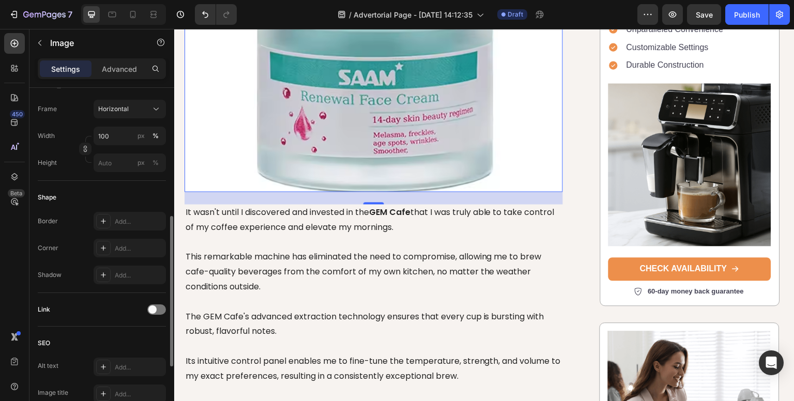
scroll to position [837, 0]
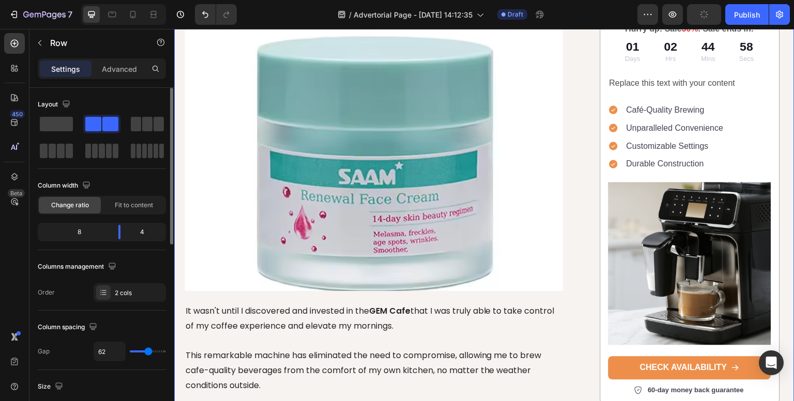
scroll to position [702, 0]
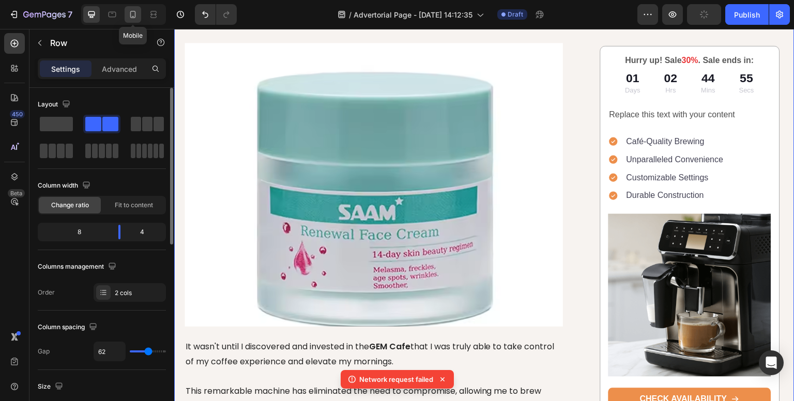
click at [130, 15] on icon at bounding box center [133, 14] width 6 height 7
type input "0"
type input "100%"
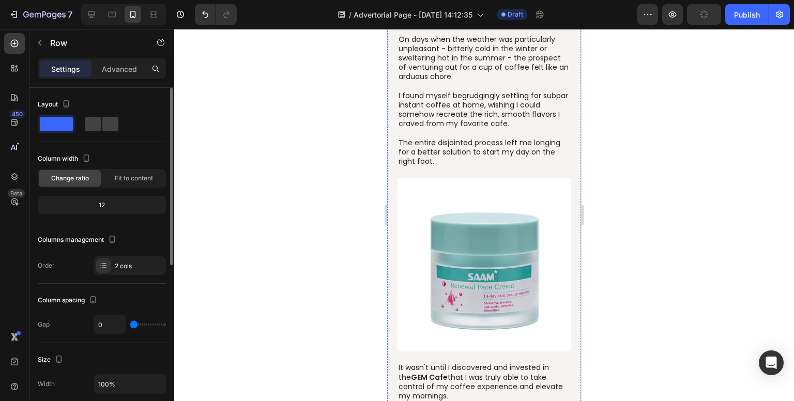
scroll to position [430, 0]
click at [87, 18] on icon at bounding box center [91, 14] width 10 height 10
type input "62"
type input "1240"
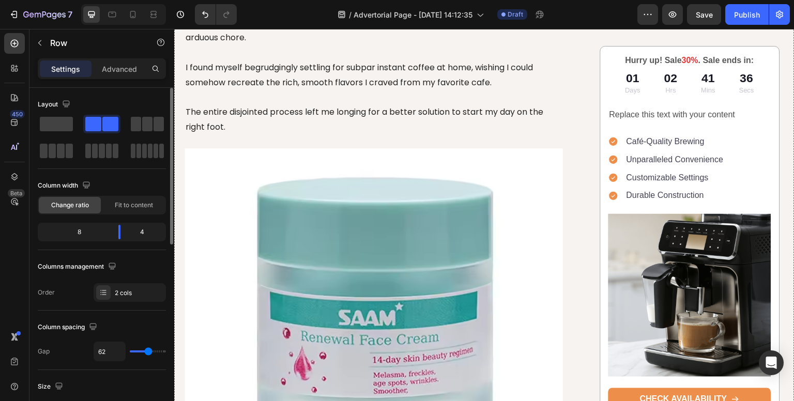
scroll to position [687, 0]
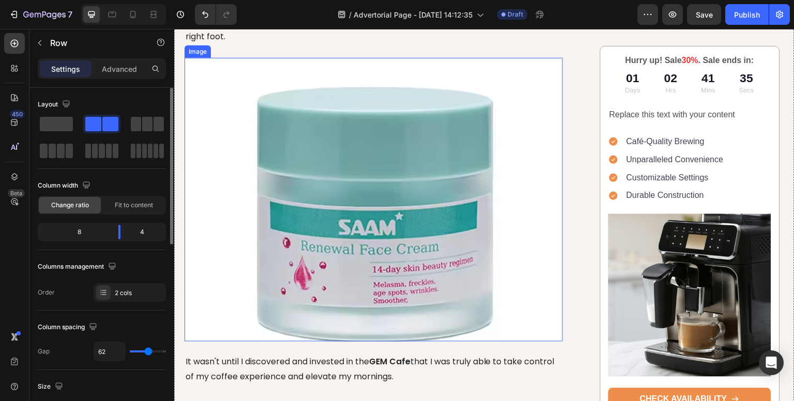
click at [289, 242] on img at bounding box center [373, 200] width 378 height 284
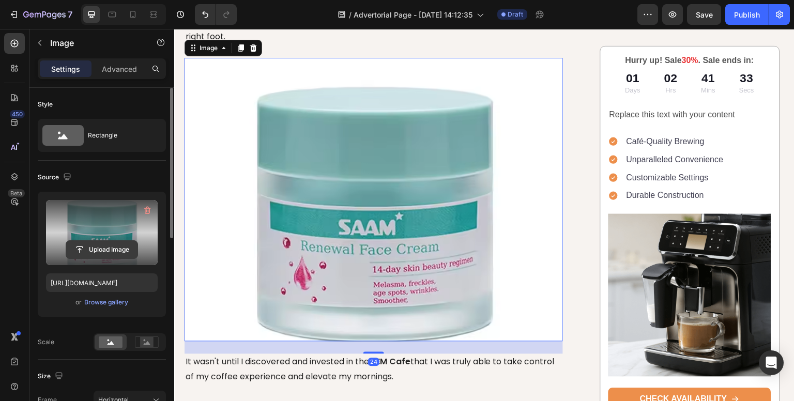
click at [101, 251] on input "file" at bounding box center [101, 250] width 71 height 18
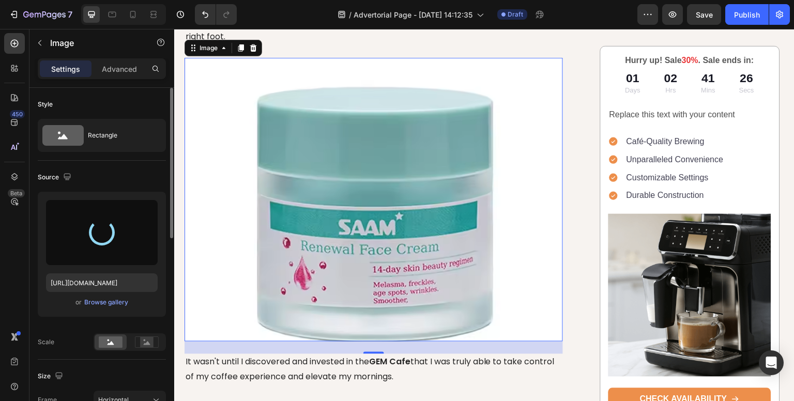
scroll to position [727, 0]
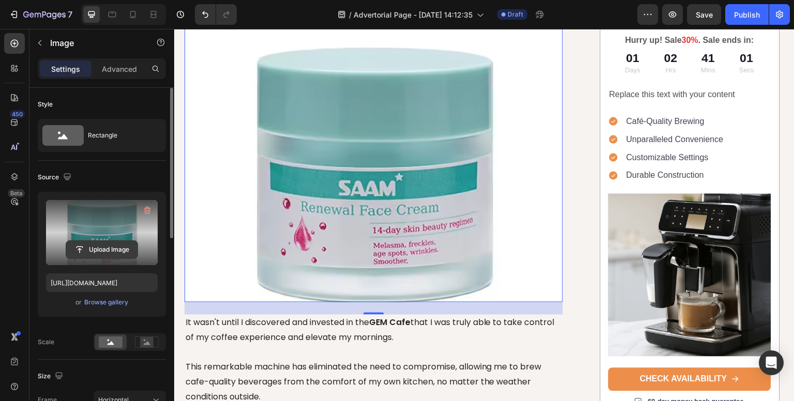
click at [102, 252] on input "file" at bounding box center [101, 250] width 71 height 18
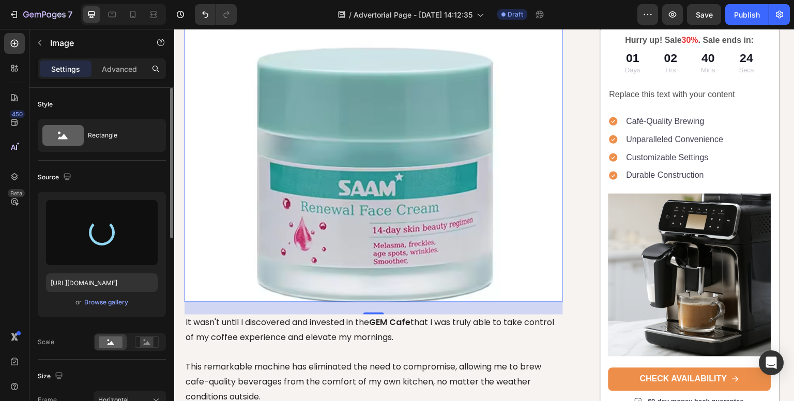
scroll to position [759, 0]
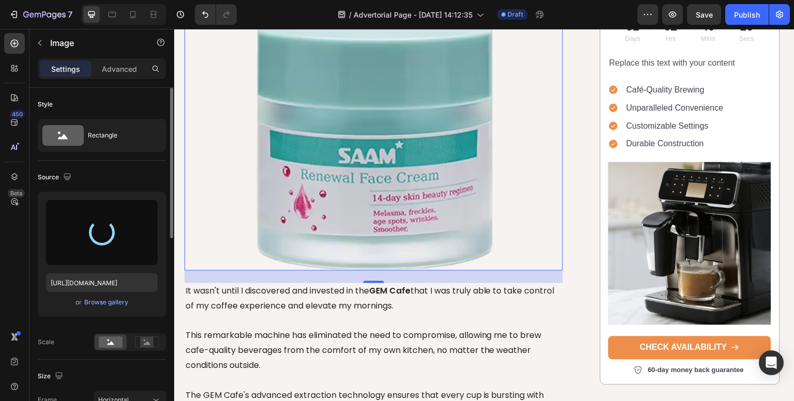
type input "[URL][DOMAIN_NAME]"
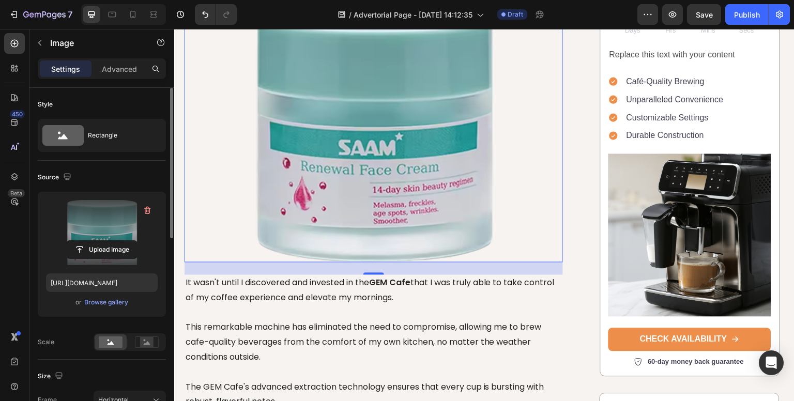
scroll to position [771, 0]
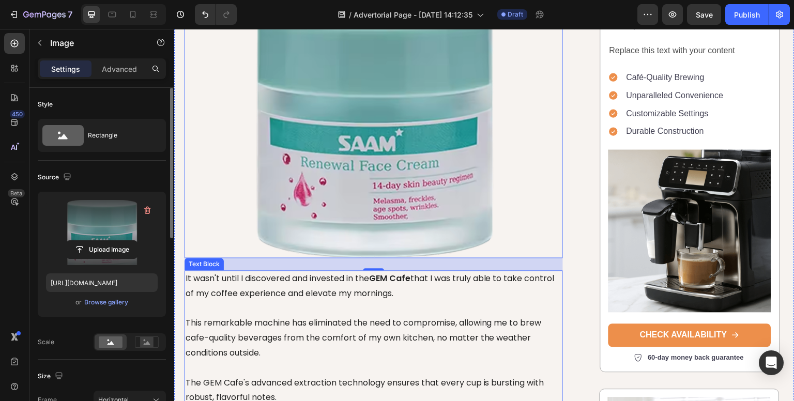
click at [379, 297] on p "It wasn't until I discovered and invested in the GEM Cafe that I was truly able…" at bounding box center [374, 382] width 376 height 223
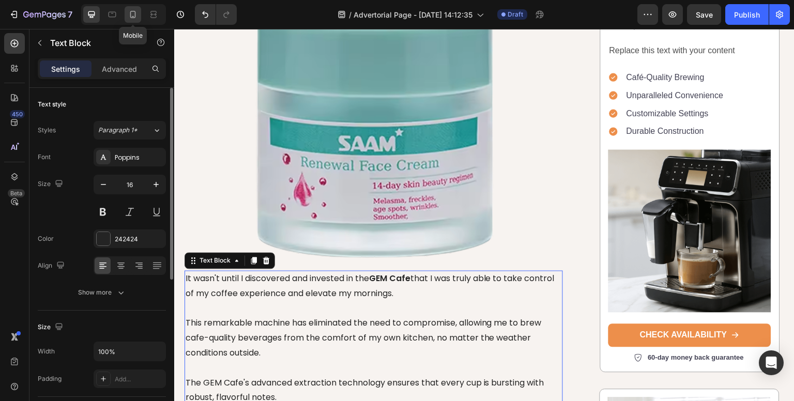
click at [131, 14] on icon at bounding box center [133, 14] width 10 height 10
type input "14"
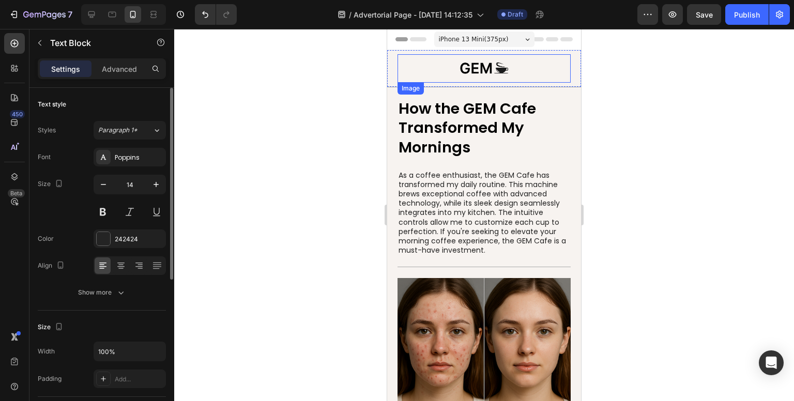
click at [512, 57] on div at bounding box center [483, 68] width 173 height 28
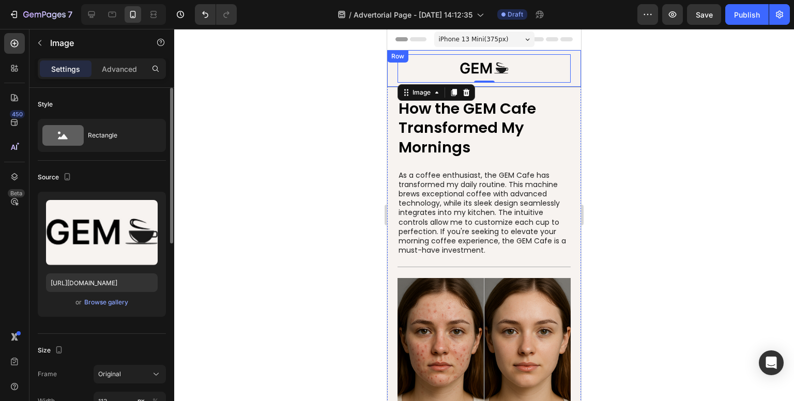
click at [566, 65] on div "Image 0 Row" at bounding box center [484, 68] width 194 height 37
